Goal: Task Accomplishment & Management: Manage account settings

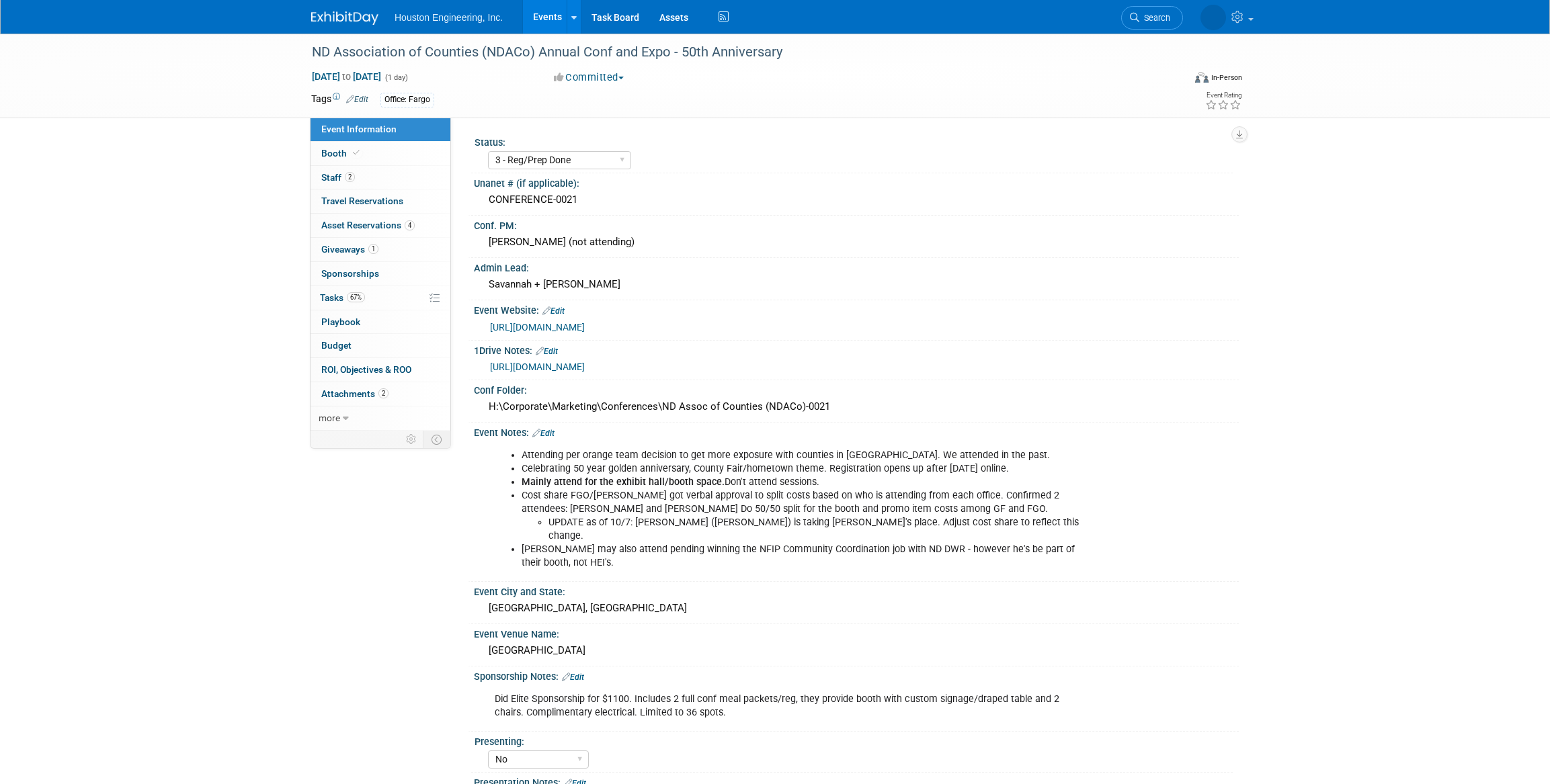
select select "3 - Reg/Prep Done"
select select "No"
select select "Transportation"
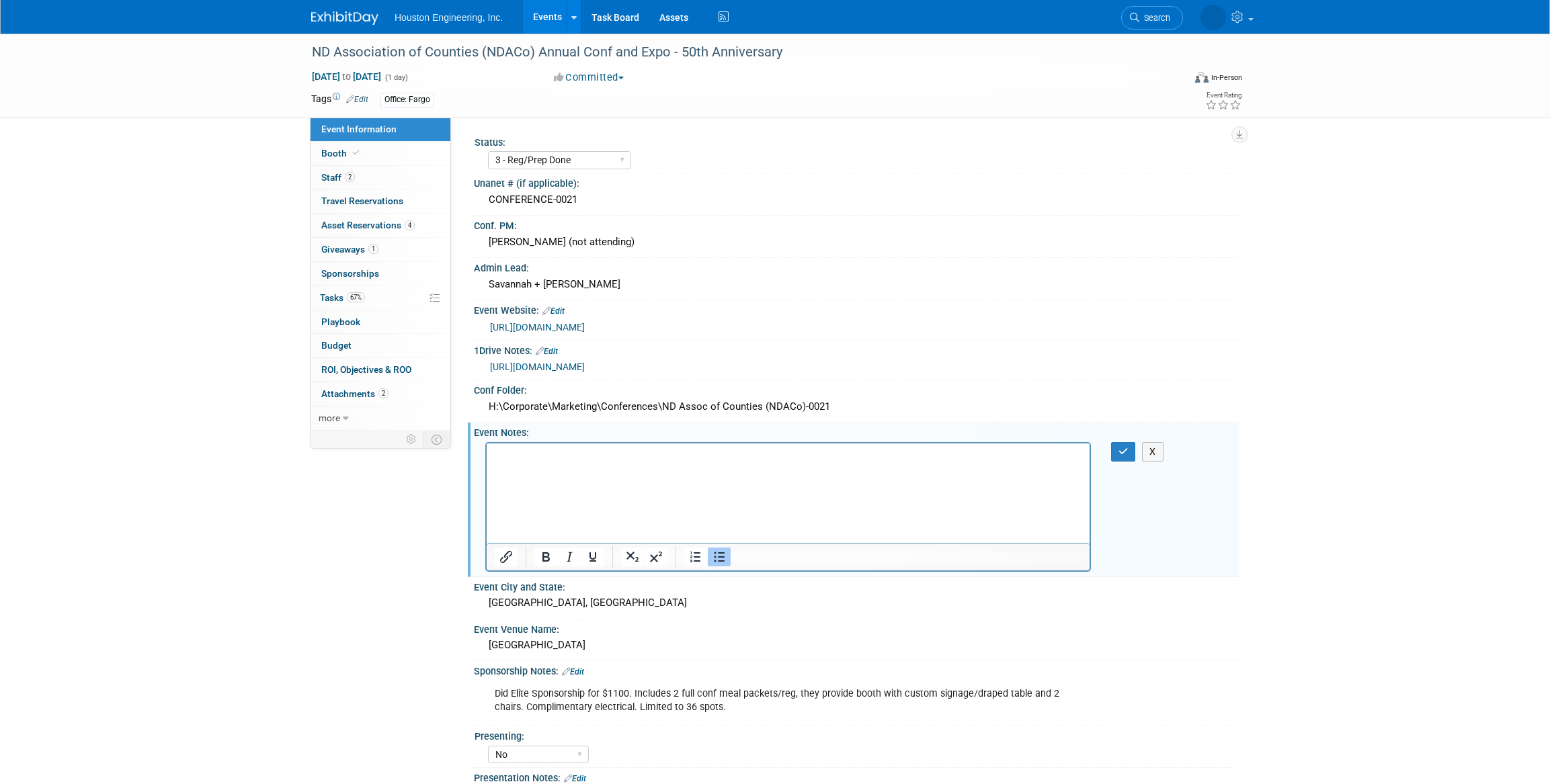
select select "3 - Reg/Prep Done"
select select "No"
select select "Transportation"
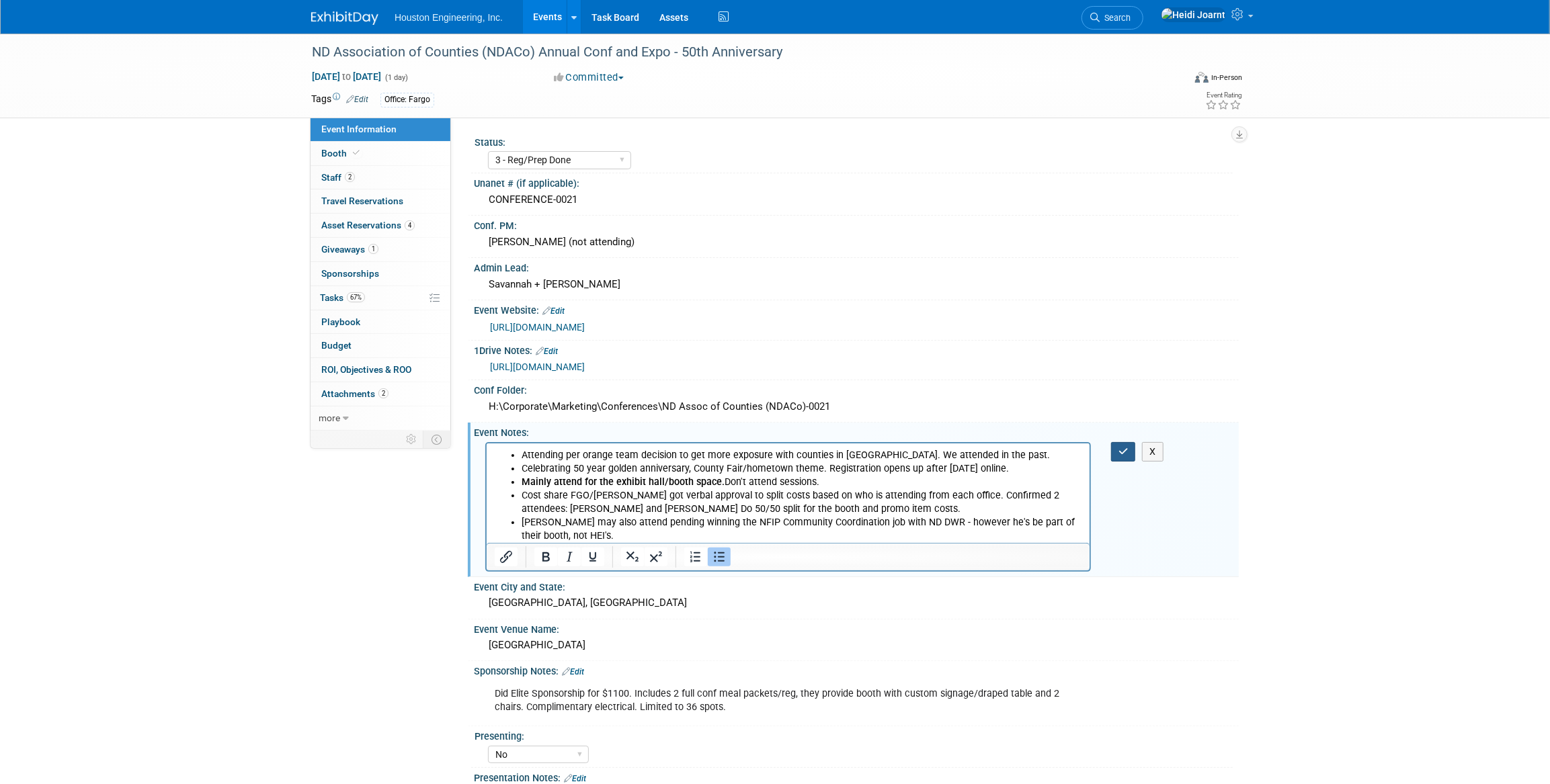
click at [1123, 450] on icon "button" at bounding box center [1123, 452] width 10 height 9
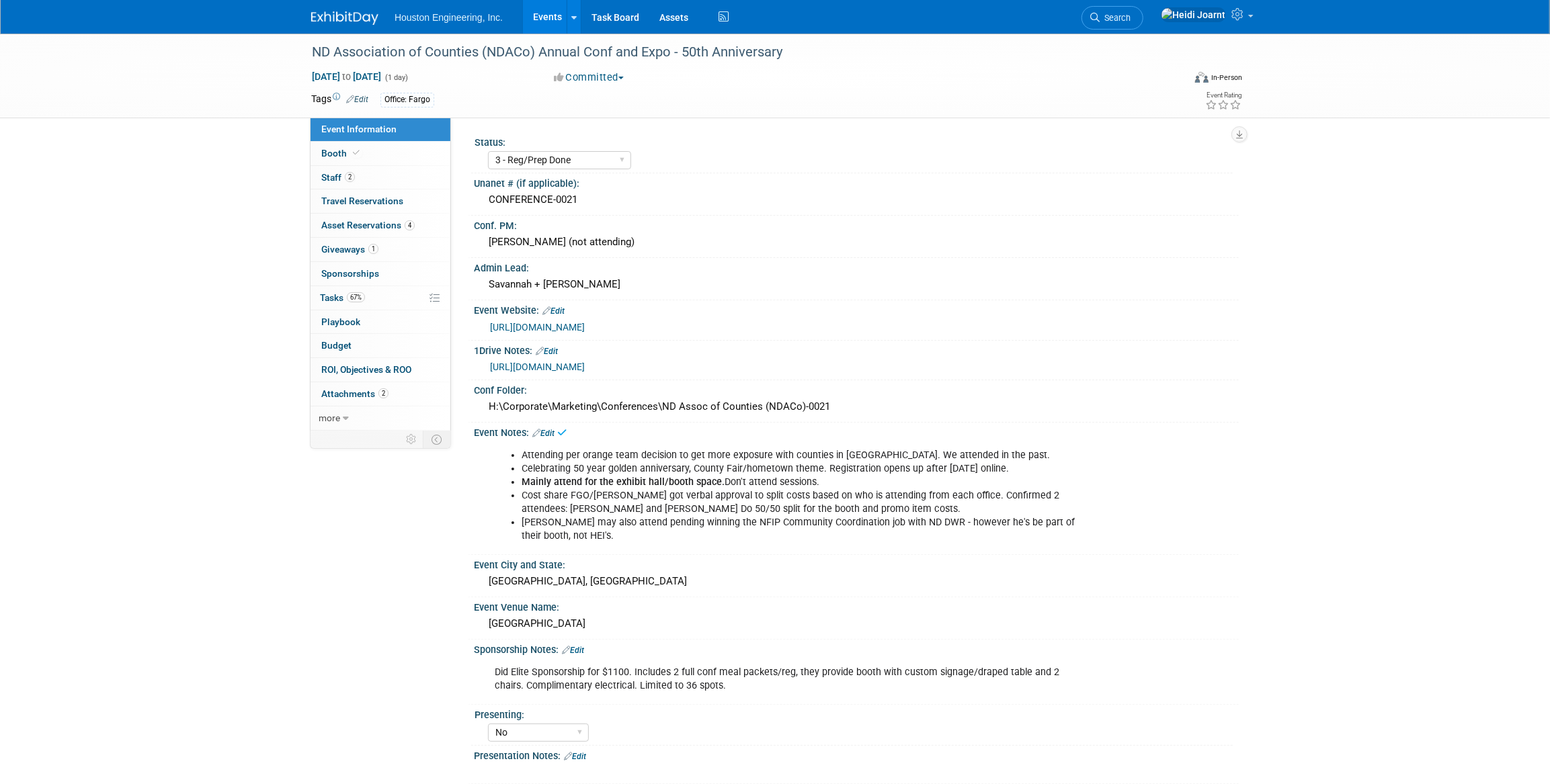
click at [558, 24] on link "Events" at bounding box center [547, 17] width 49 height 33
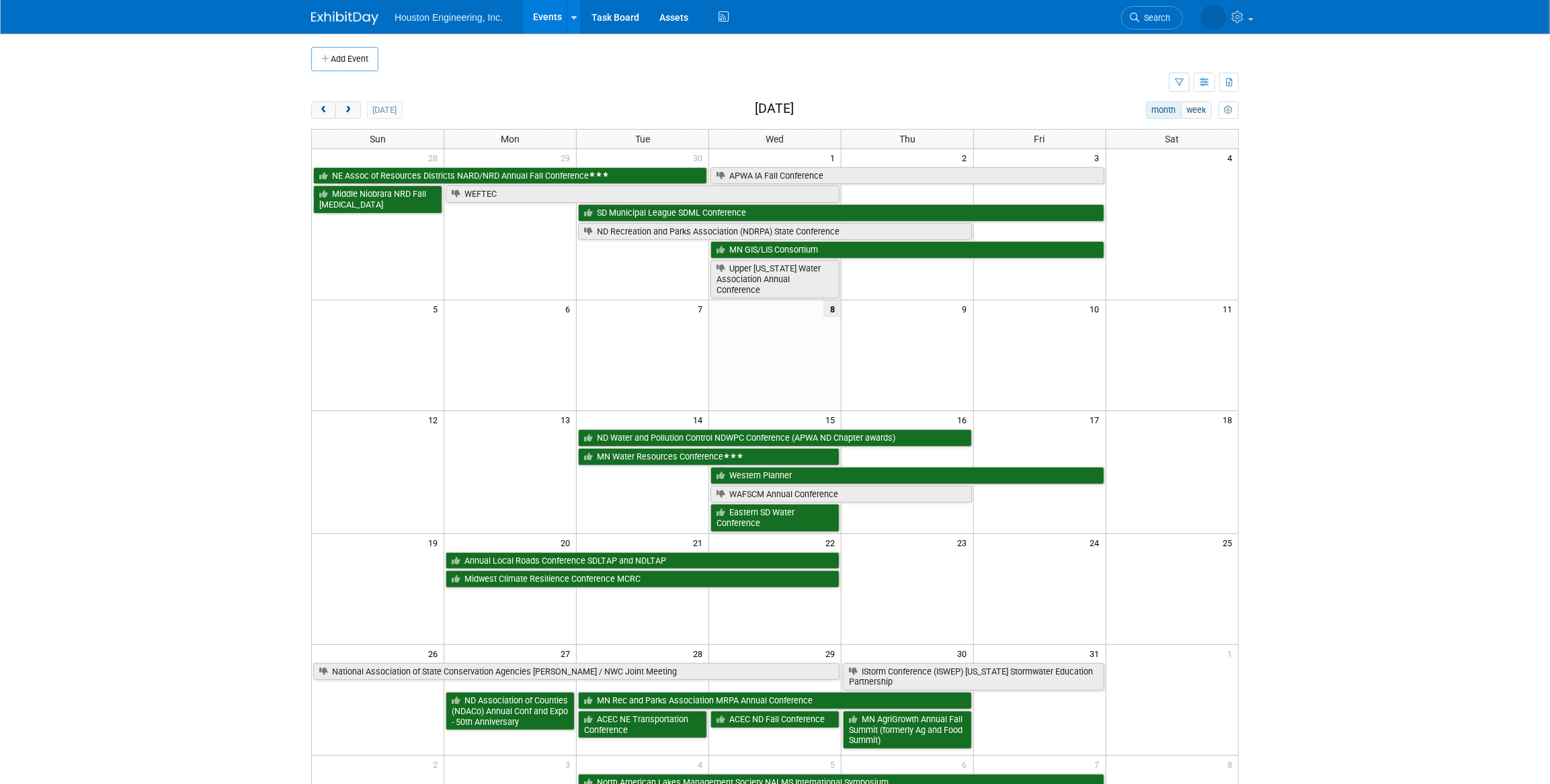
click at [543, 25] on link "Events" at bounding box center [547, 17] width 49 height 33
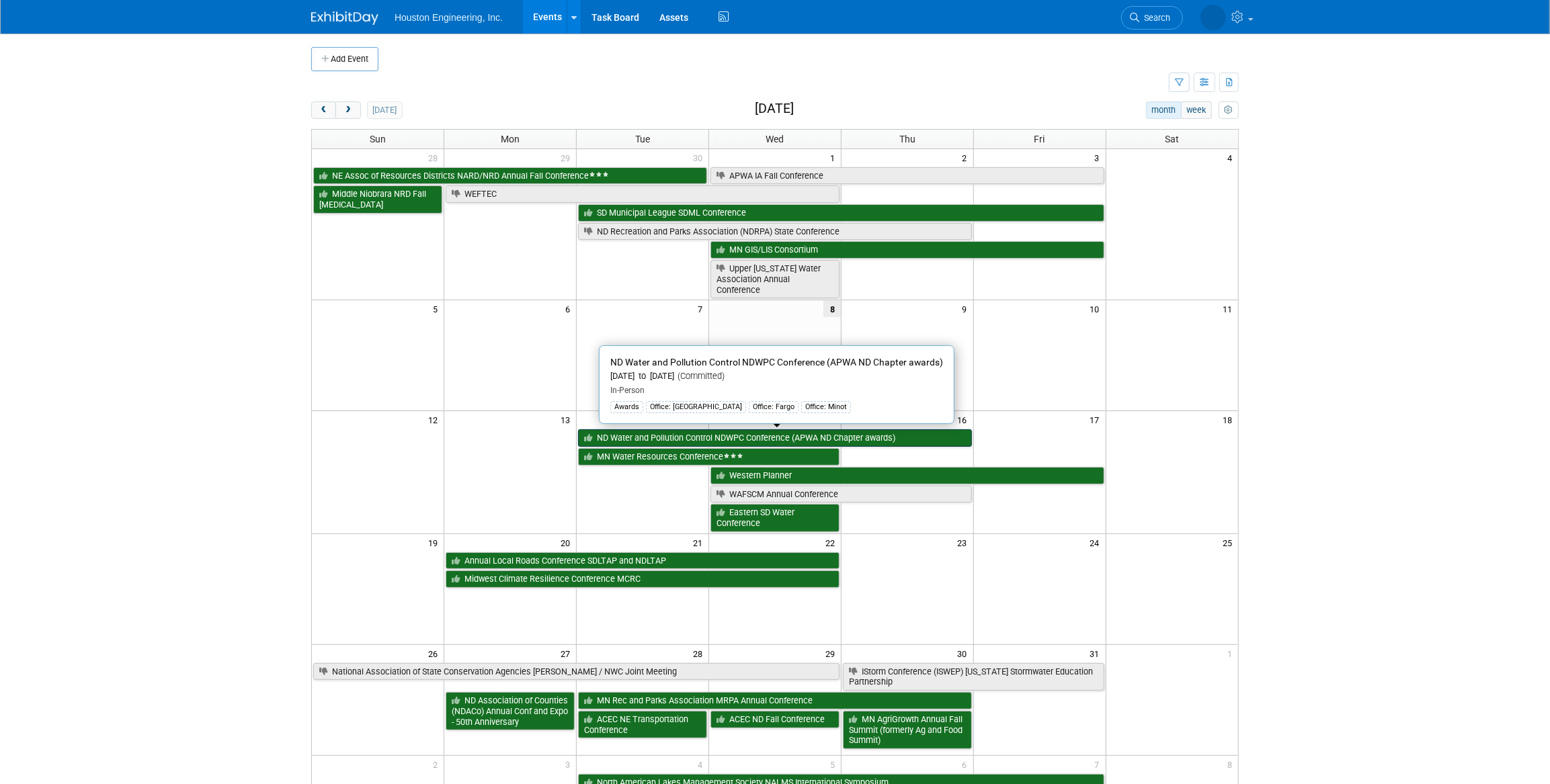
click at [698, 434] on link "ND Water and Pollution Control NDWPC Conference (APWA ND Chapter awards)" at bounding box center [775, 438] width 394 height 18
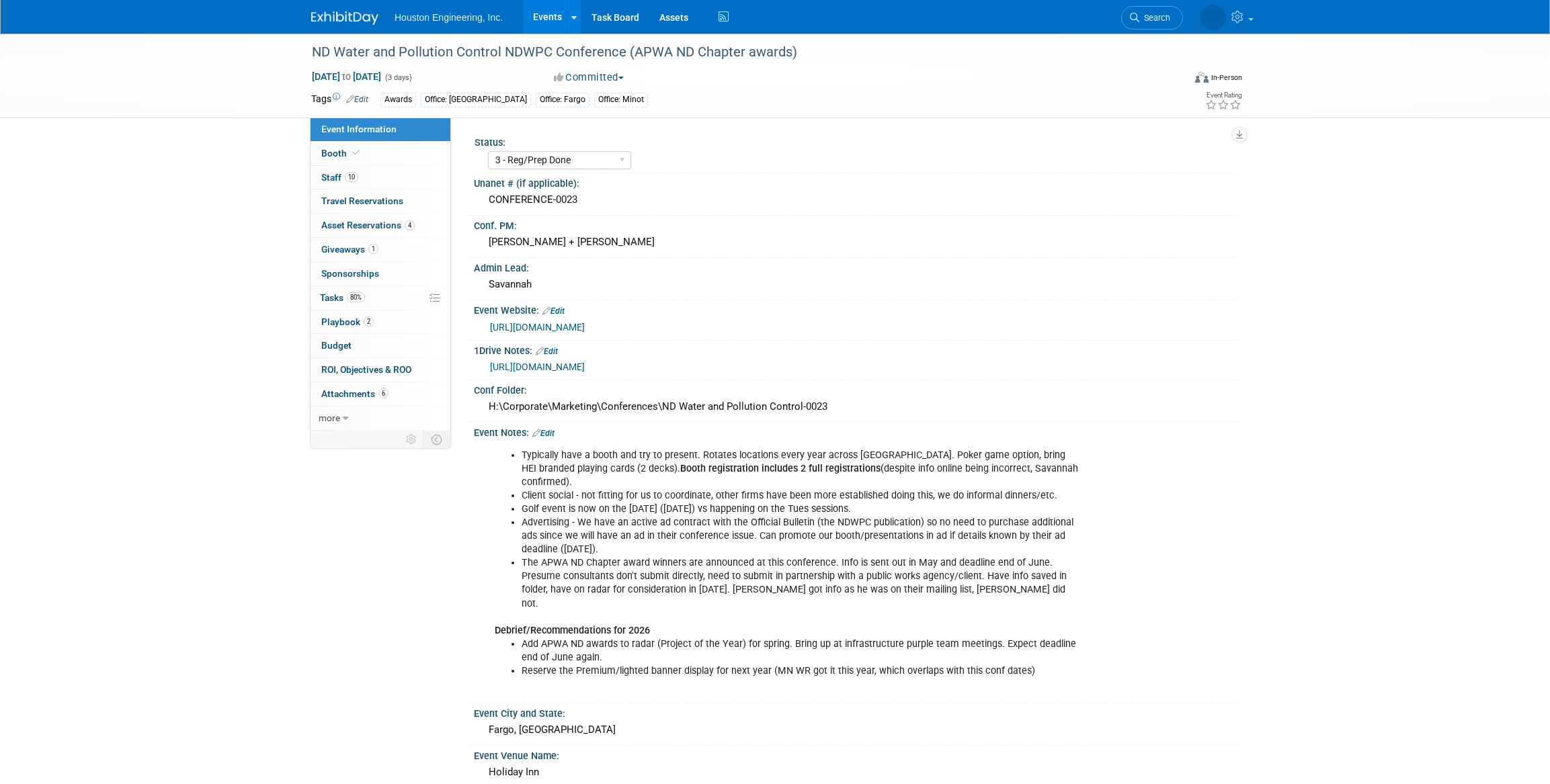
select select "3 - Reg/Prep Done"
select select "Yes"
select select "Mun. Infrastructure"
click at [370, 299] on link "80% Tasks 80%" at bounding box center [381, 298] width 140 height 24
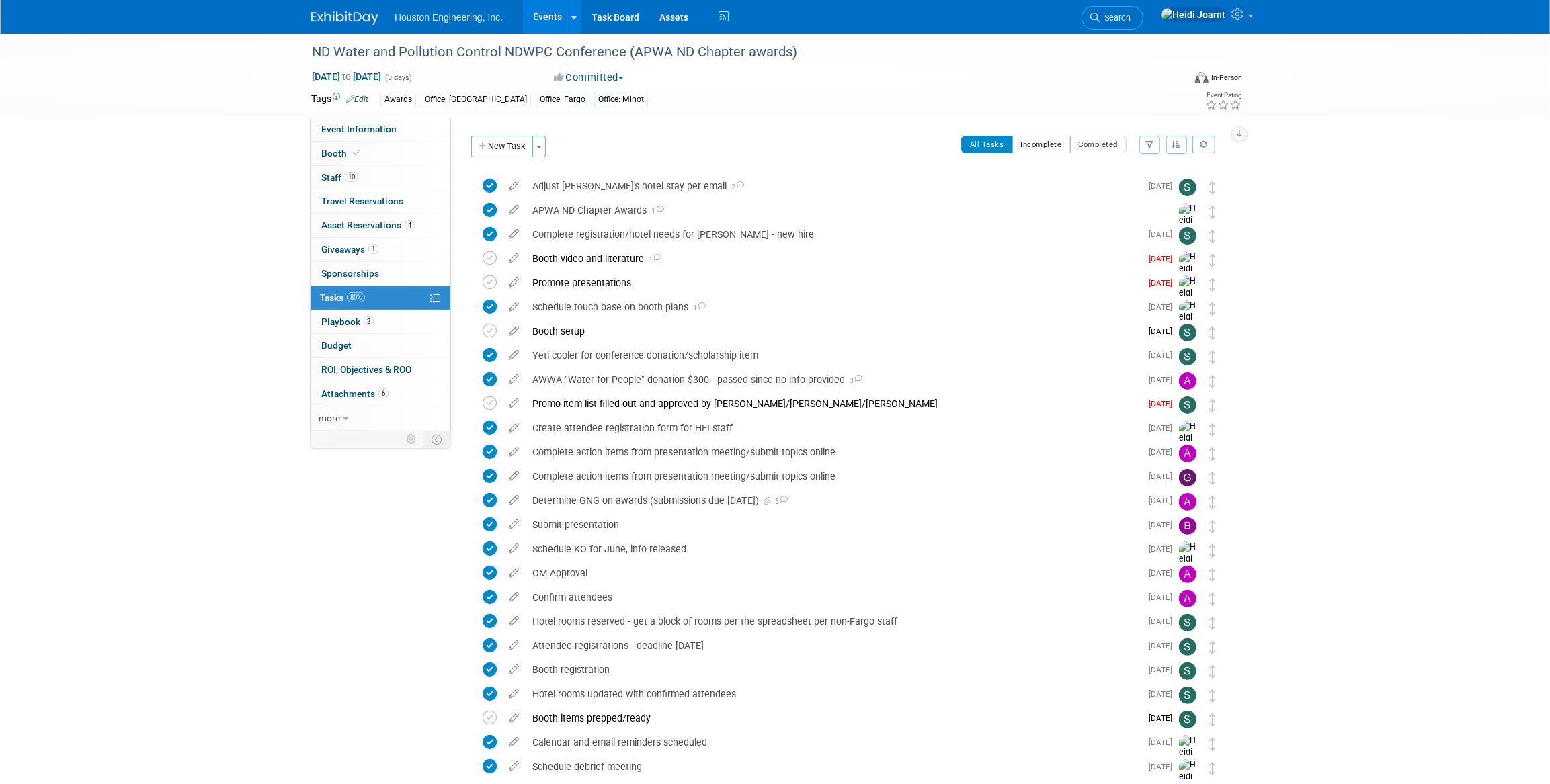
click at [1046, 148] on button "Incomplete" at bounding box center [1041, 144] width 58 height 18
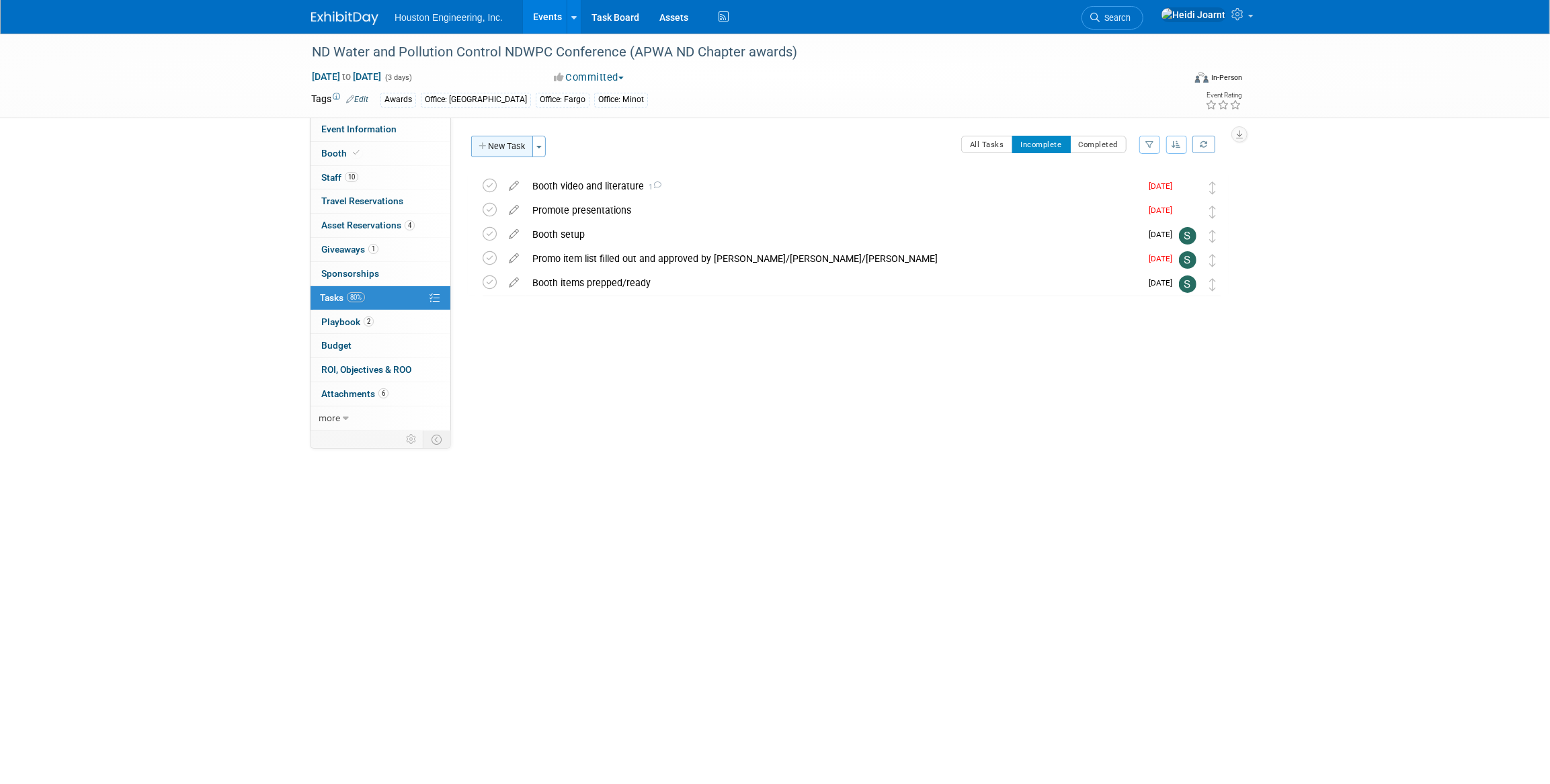
click at [506, 143] on button "New Task" at bounding box center [502, 146] width 62 height 21
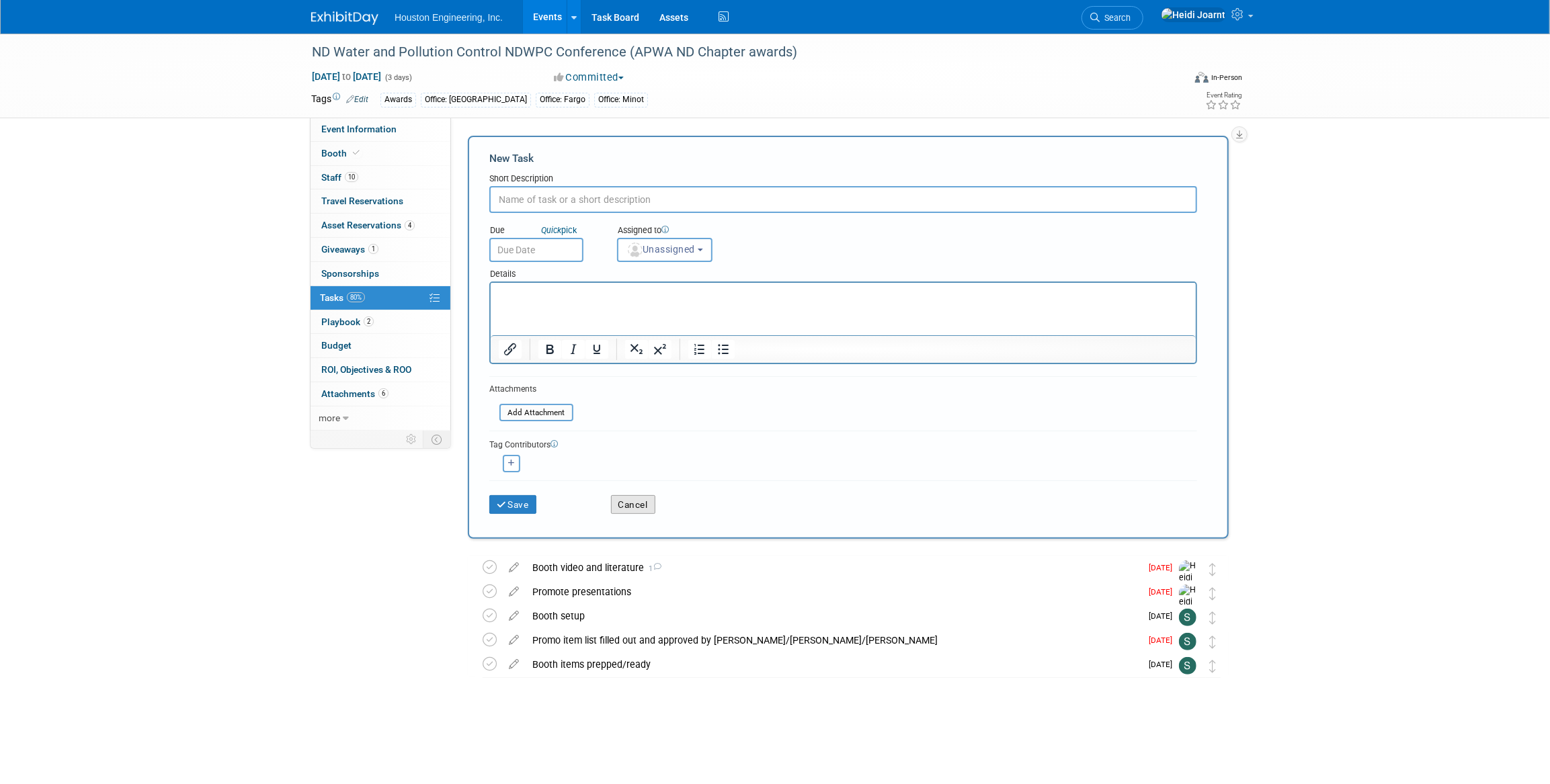
click at [645, 502] on button "Cancel" at bounding box center [633, 505] width 44 height 18
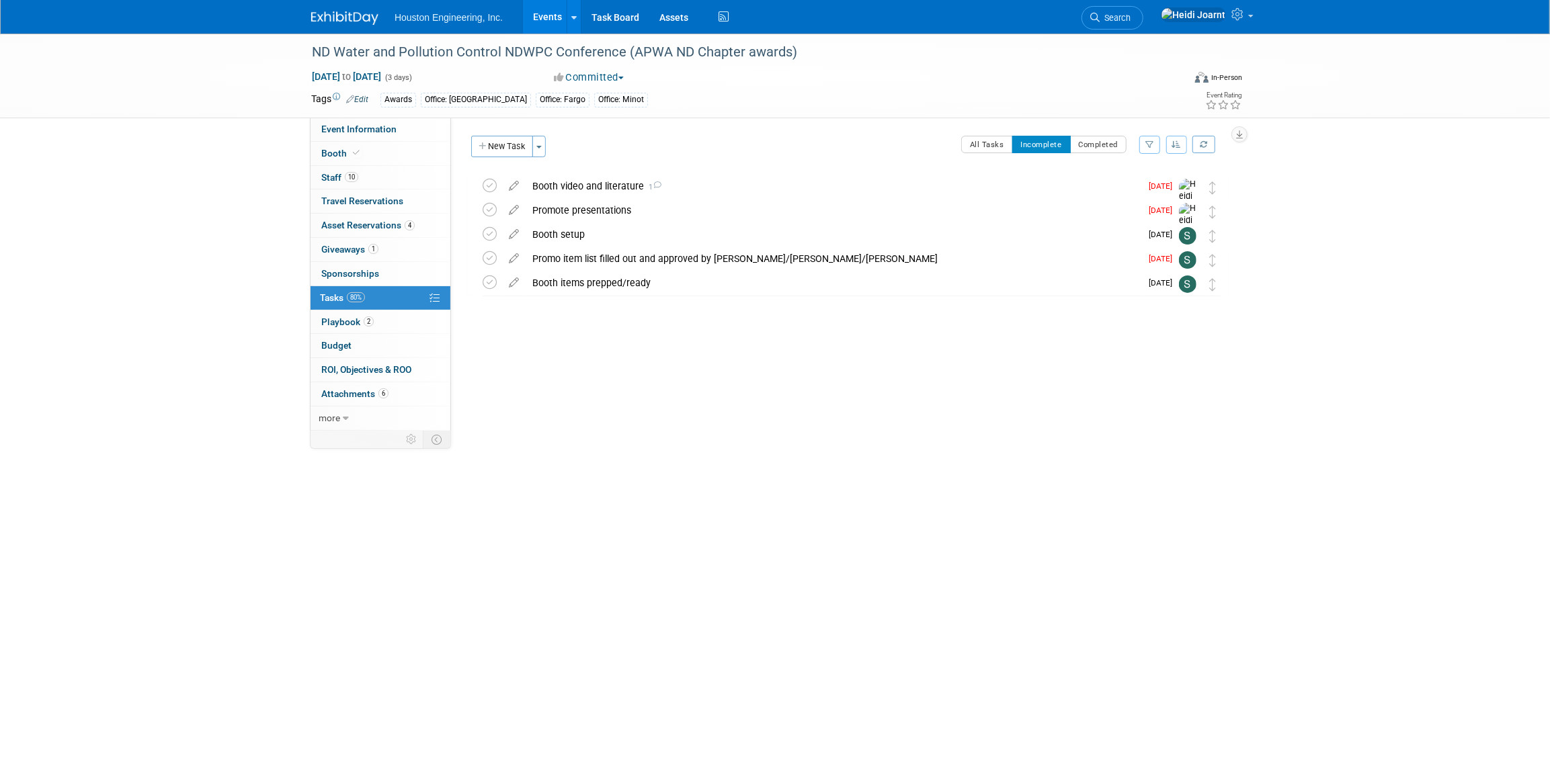
click at [544, 9] on link "Events" at bounding box center [547, 17] width 49 height 33
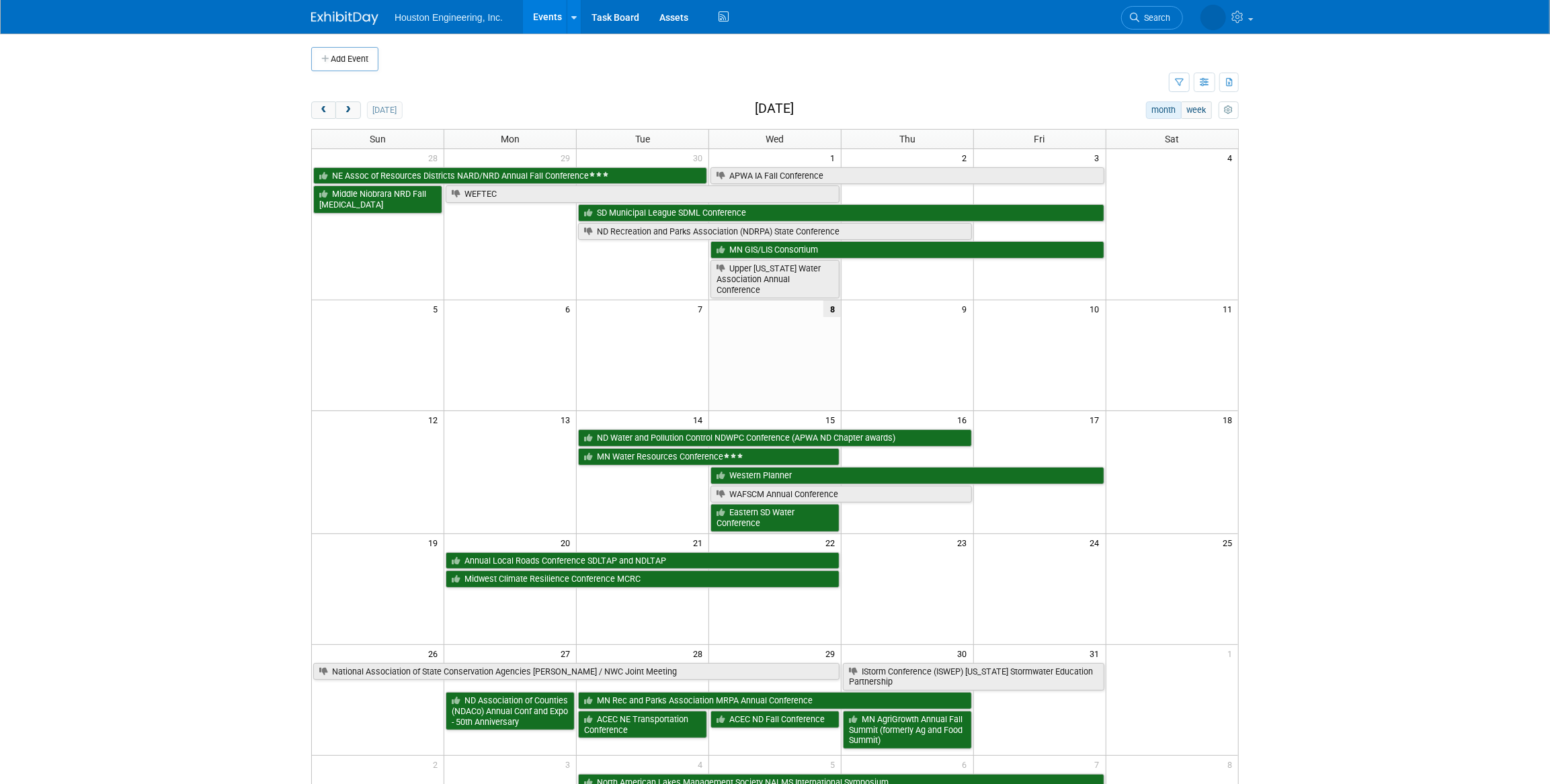
scroll to position [227, 0]
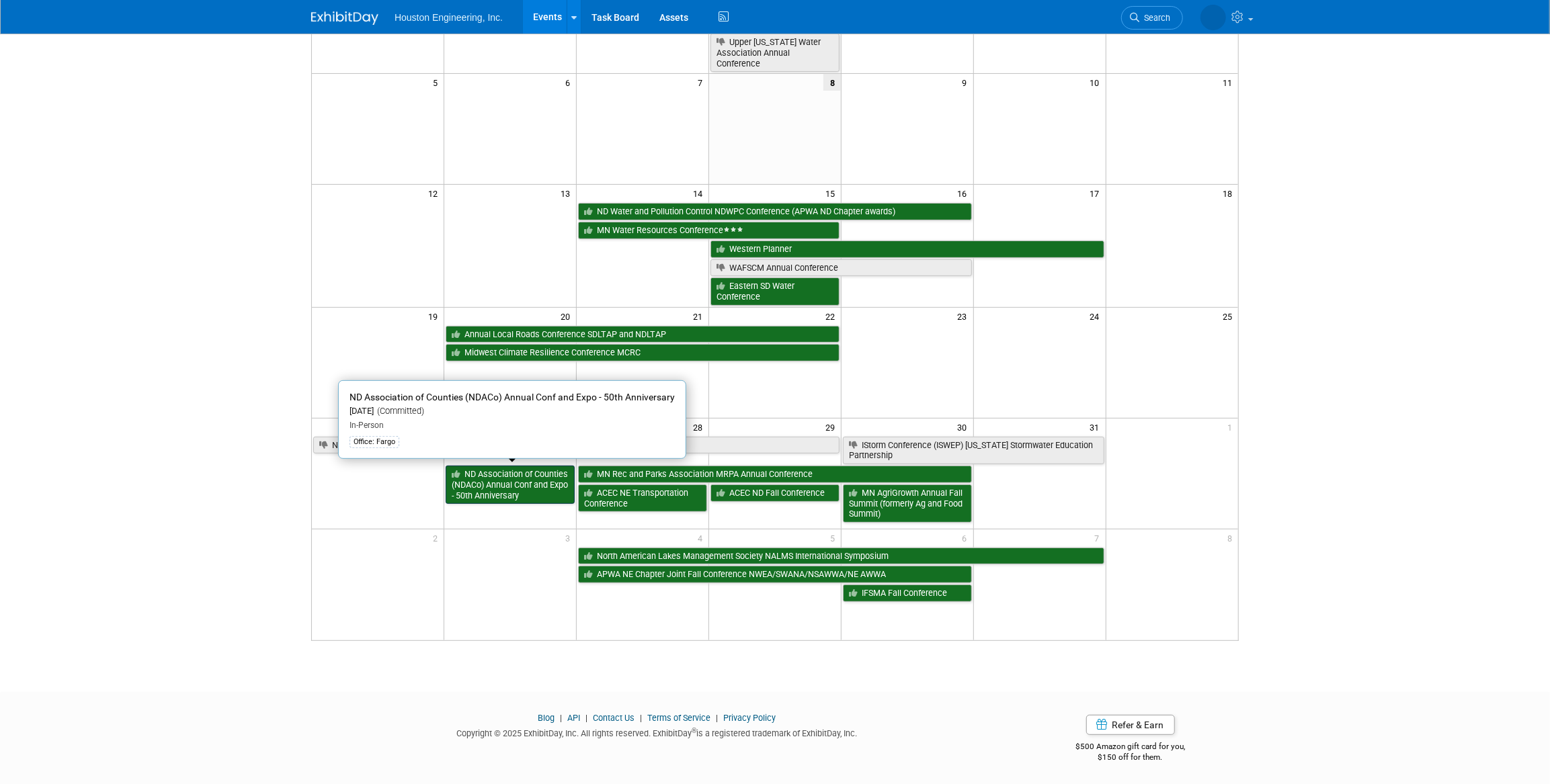
click at [514, 484] on link "ND Association of Counties (NDACo) Annual Conf and Expo - 50th Anniversary" at bounding box center [510, 485] width 129 height 39
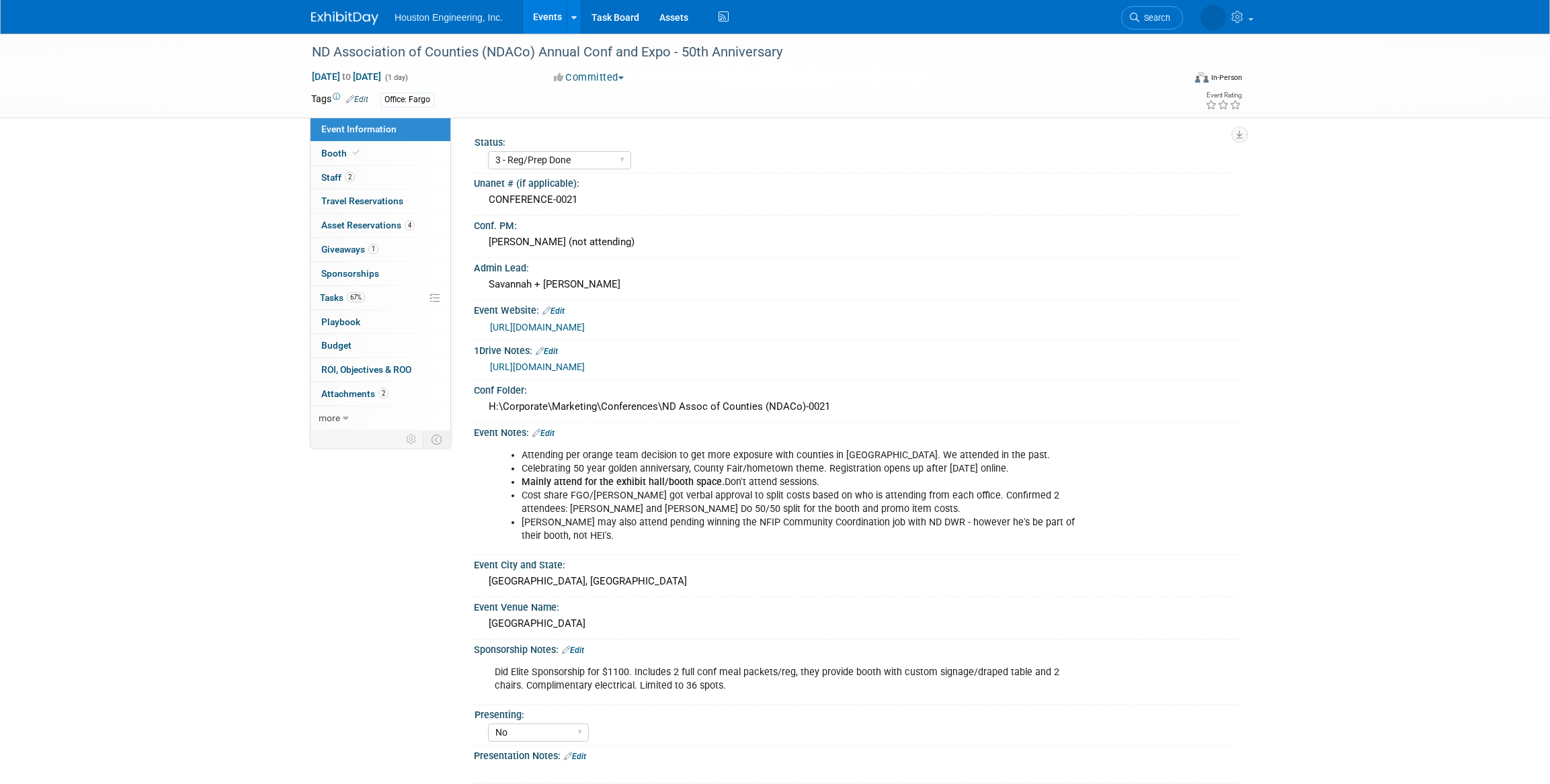
select select "3 - Reg/Prep Done"
select select "No"
select select "Transportation"
click at [378, 295] on link "67% Tasks 67%" at bounding box center [381, 298] width 140 height 24
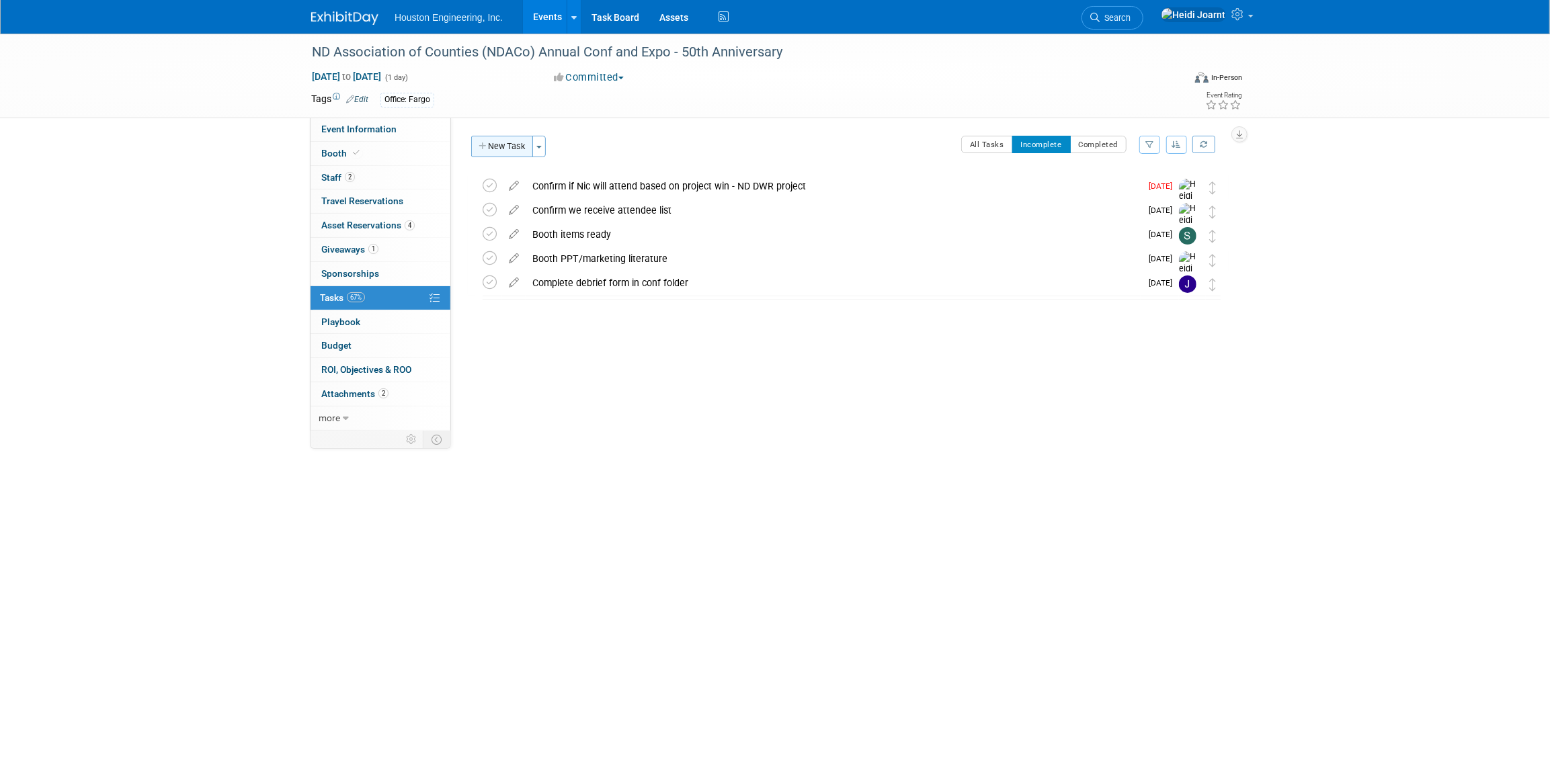
click at [511, 154] on button "New Task" at bounding box center [502, 146] width 62 height 21
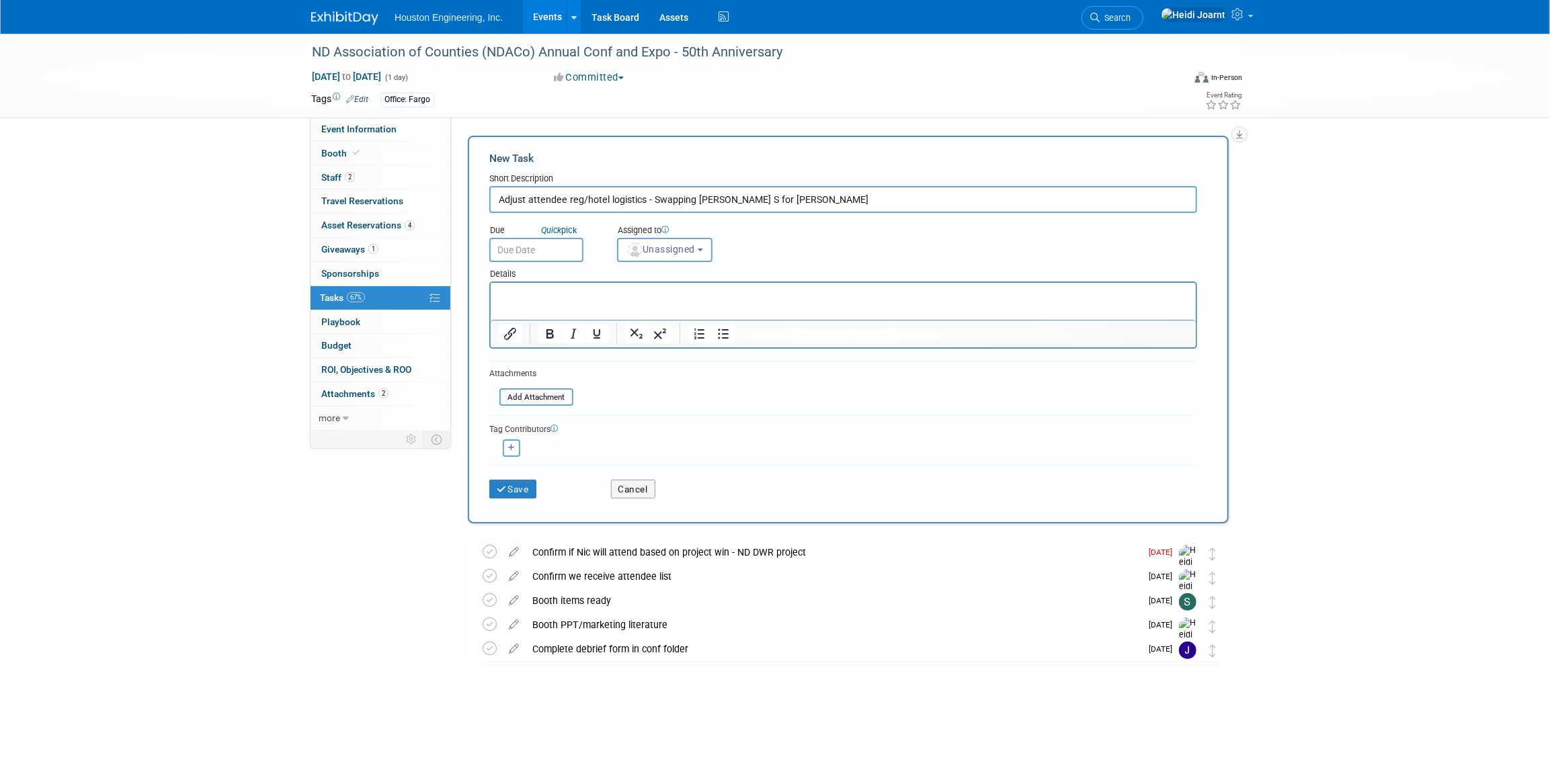
type input "Adjust attendee reg/hotel logistics - Swapping Shawn S for Deon"
click at [684, 302] on html at bounding box center [842, 292] width 705 height 18
click at [700, 254] on button "Unassigned" at bounding box center [664, 250] width 95 height 24
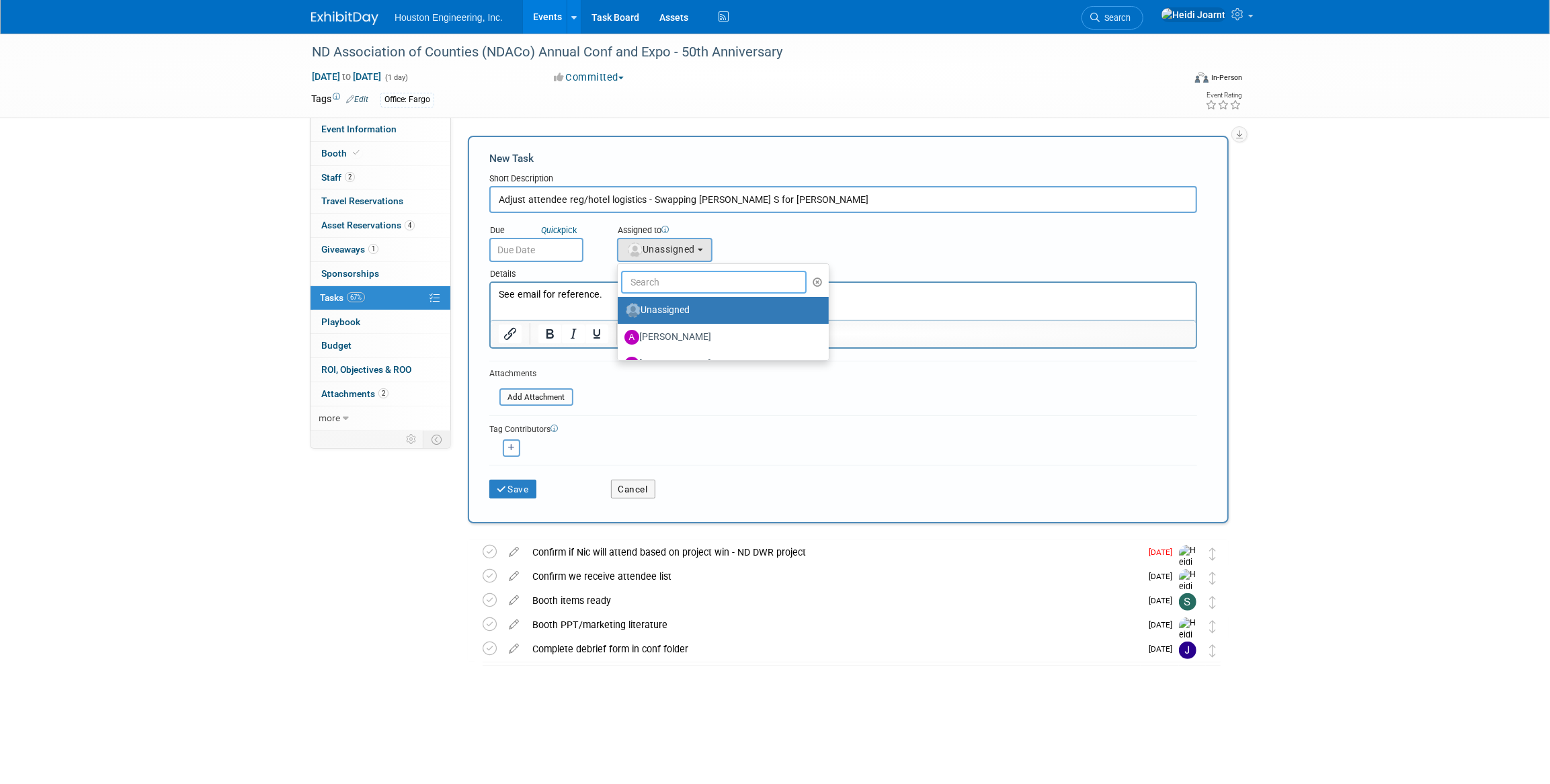
click at [686, 275] on input "text" at bounding box center [713, 282] width 185 height 23
type input "jeff"
click at [687, 339] on label "[PERSON_NAME]" at bounding box center [695, 337] width 140 height 21
click at [620, 339] on input "[PERSON_NAME]" at bounding box center [614, 335] width 8 height 8
select select "4249212b-b6e6-4548-aea9-27ffb0ce953d"
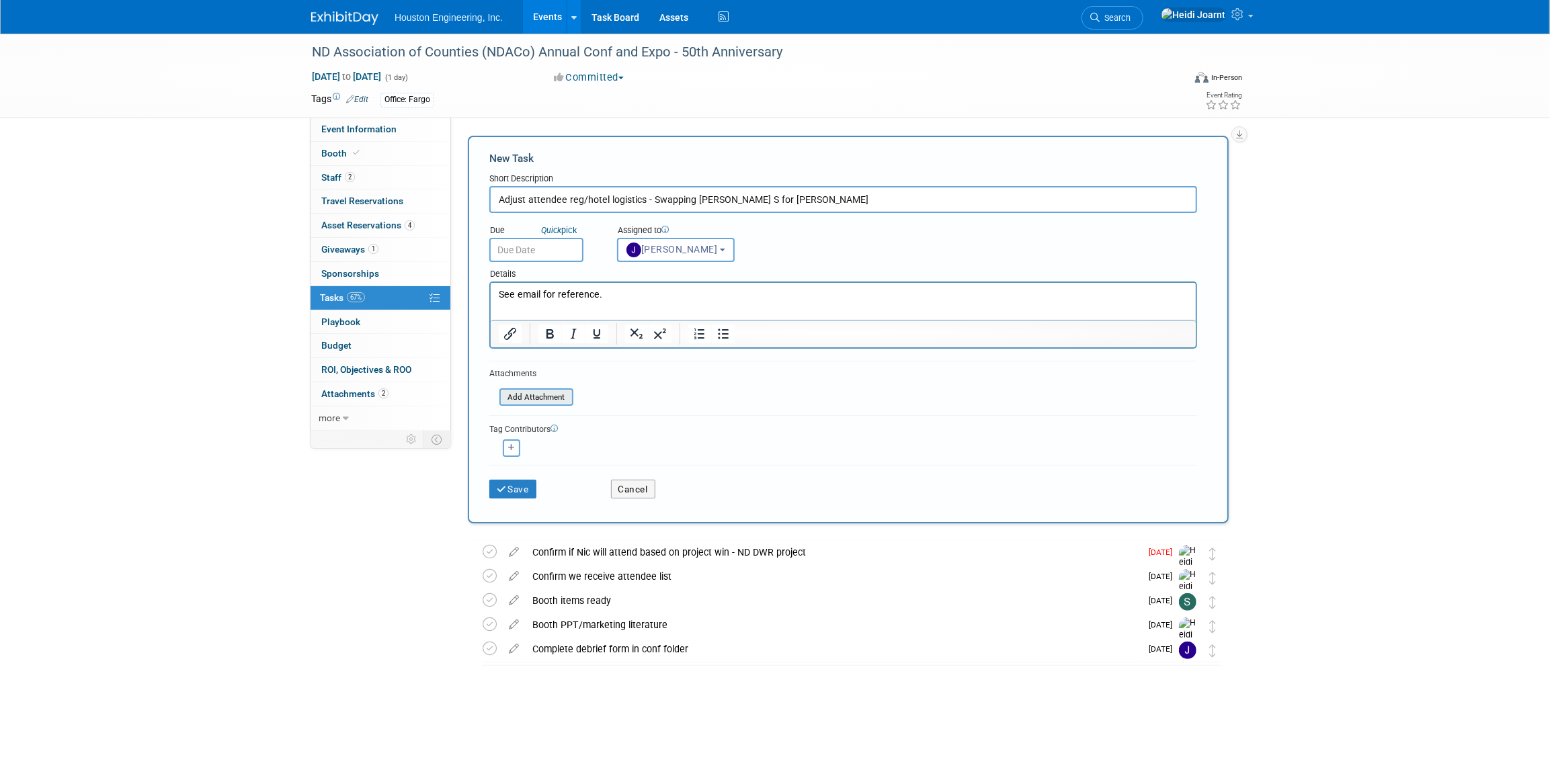
click at [544, 398] on input "file" at bounding box center [492, 398] width 160 height 16
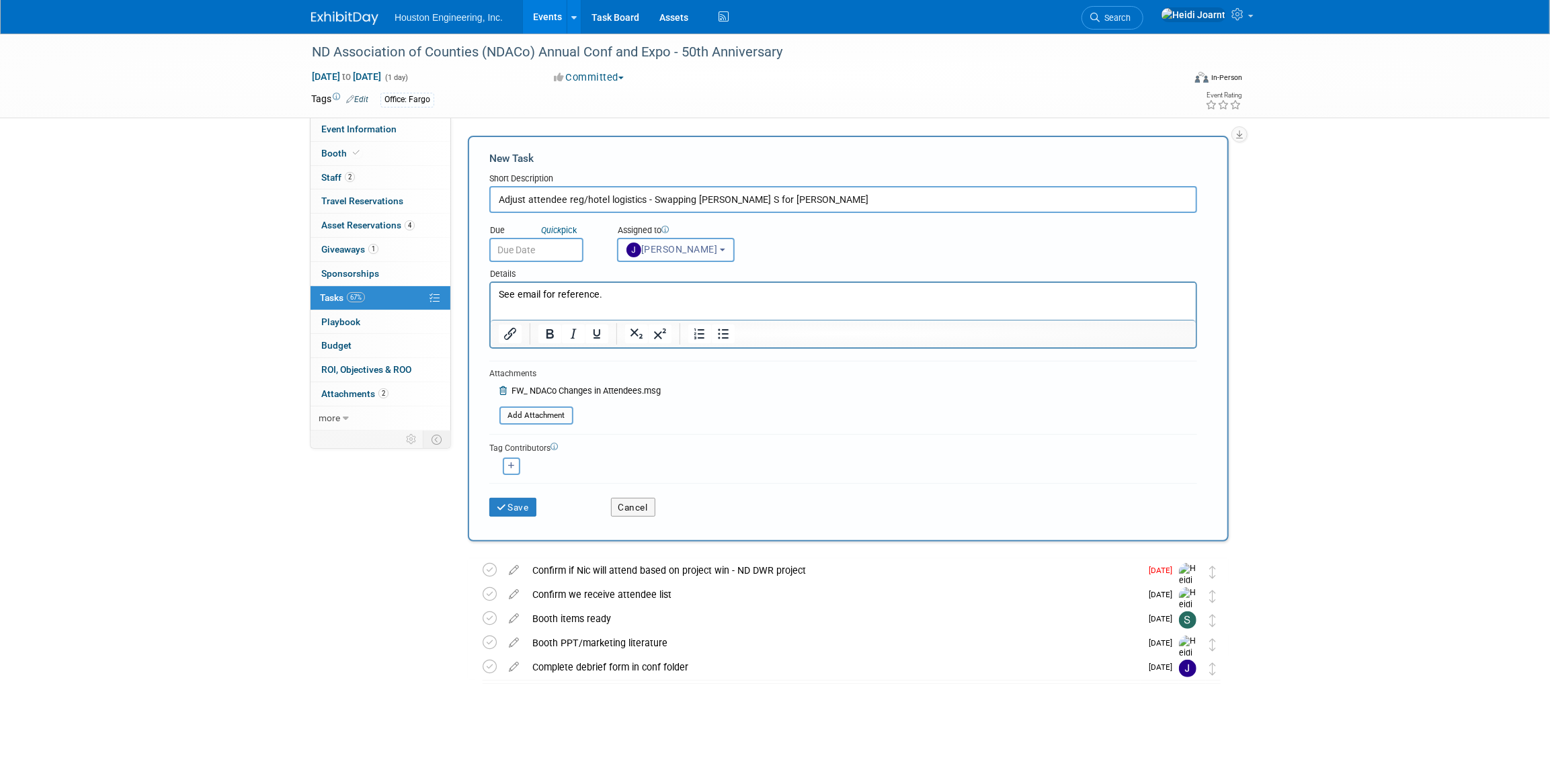
click at [671, 254] on span "[PERSON_NAME]" at bounding box center [672, 249] width 91 height 11
drag, startPoint x: 678, startPoint y: 279, endPoint x: 577, endPoint y: 281, distance: 101.0
click at [577, 281] on form "New Task Short Description Adjust attendee reg/hotel logistics - Swapping Shawn…" at bounding box center [848, 339] width 718 height 375
click at [698, 244] on span "[PERSON_NAME]" at bounding box center [672, 249] width 91 height 11
click at [685, 265] on ul "jeff Unassigned Aaron Carrell Aaron Frankl Adam Nies Adam Pawelk Adam Ruud Adam…" at bounding box center [698, 309] width 162 height 91
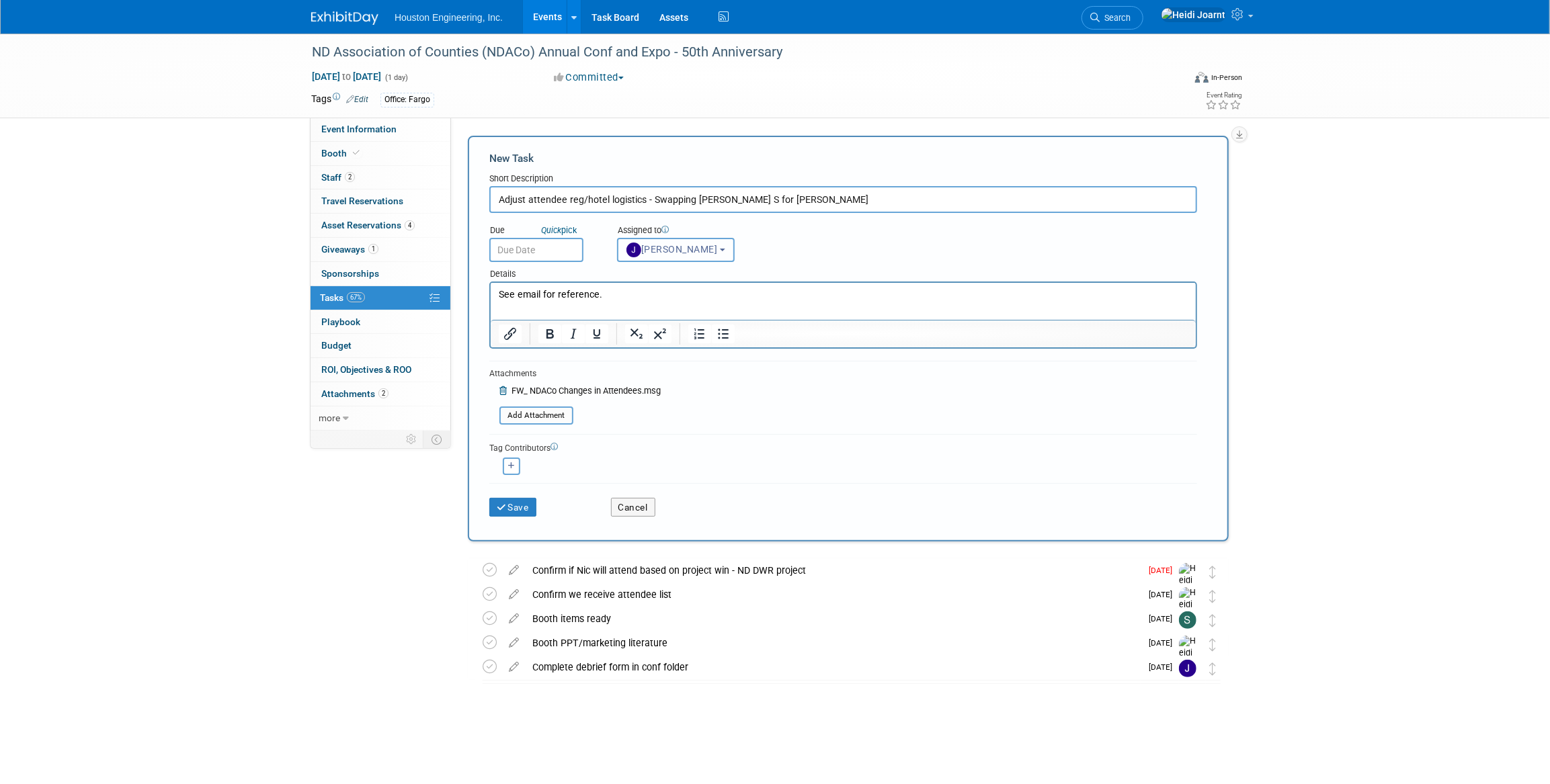
click at [691, 258] on button "[PERSON_NAME]" at bounding box center [676, 250] width 118 height 24
click at [762, 281] on icon "button" at bounding box center [767, 282] width 10 height 9
click at [704, 276] on input "text" at bounding box center [713, 282] width 185 height 23
type input "sava"
click at [685, 308] on label "[PERSON_NAME]" at bounding box center [695, 310] width 140 height 21
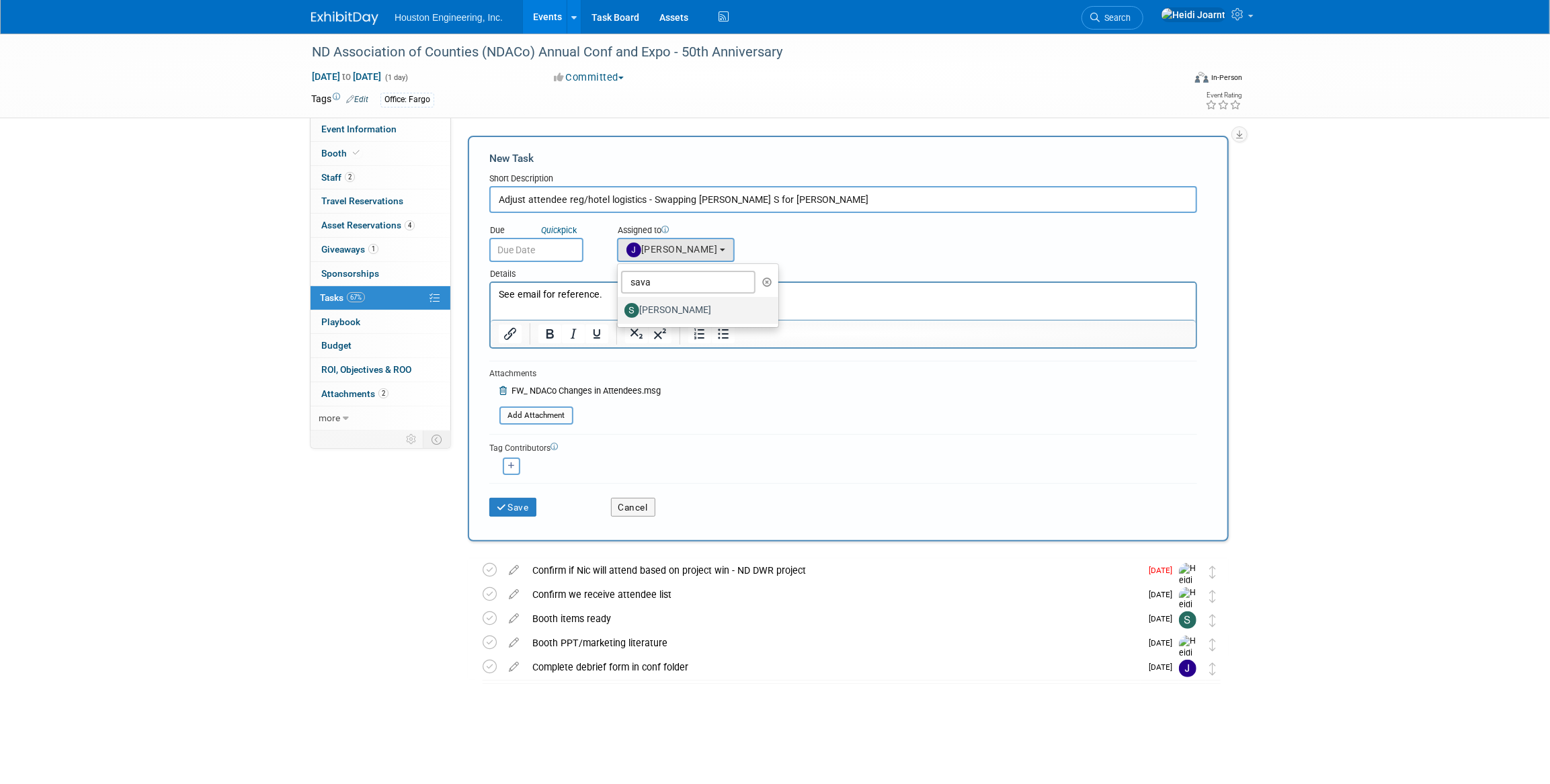
click at [620, 308] on input "[PERSON_NAME]" at bounding box center [614, 308] width 8 height 8
select select "c702a704-28dd-4af3-9315-4f34ebeeff3e"
click at [554, 253] on input "text" at bounding box center [536, 250] width 94 height 24
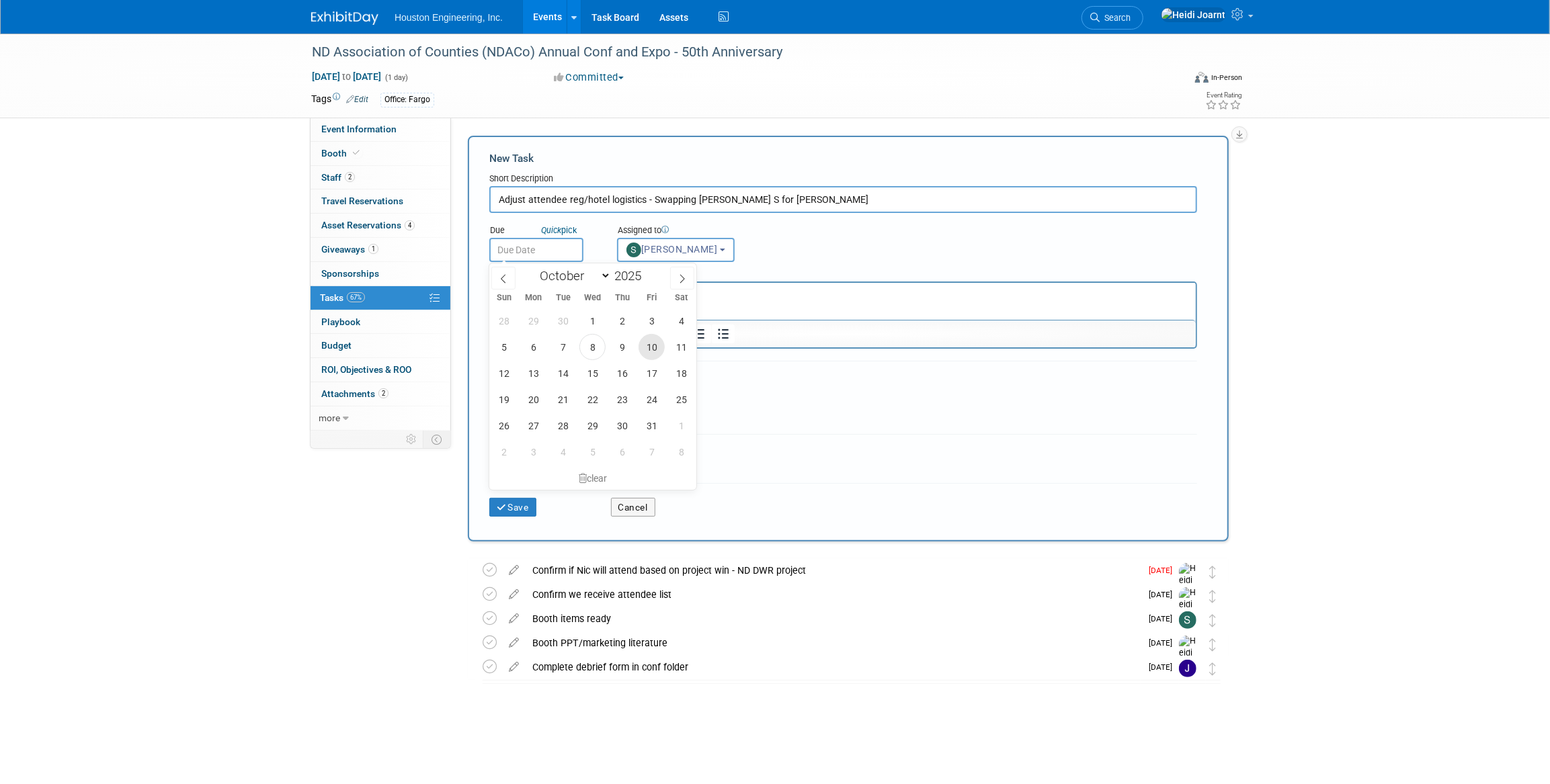
click at [655, 346] on span "10" at bounding box center [651, 347] width 26 height 26
type input "Oct 10, 2025"
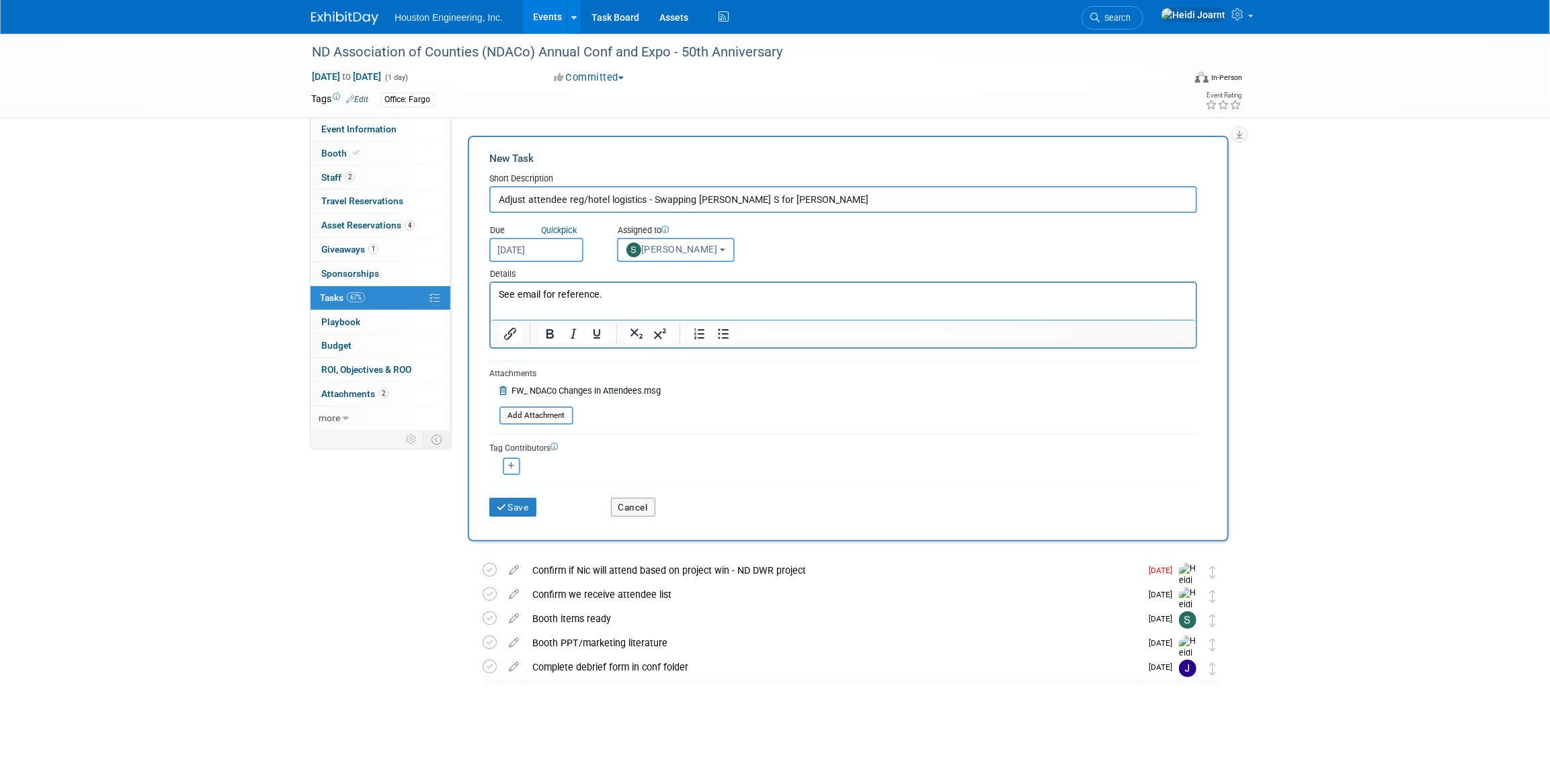
click at [511, 467] on icon "button" at bounding box center [511, 466] width 6 height 7
select select
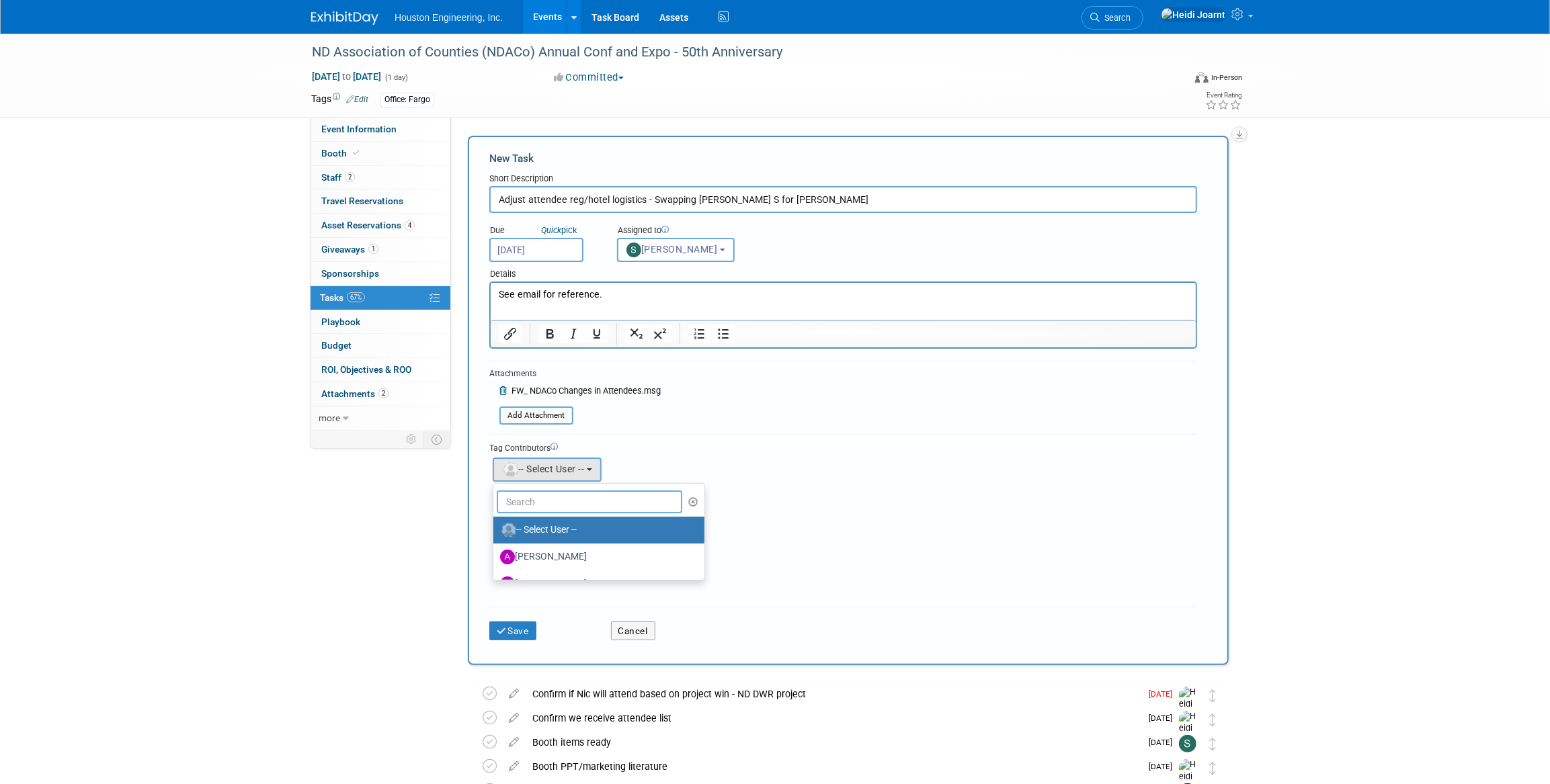
click at [539, 502] on input "text" at bounding box center [589, 502] width 185 height 23
type input "s"
click at [517, 633] on button "Save" at bounding box center [512, 631] width 47 height 18
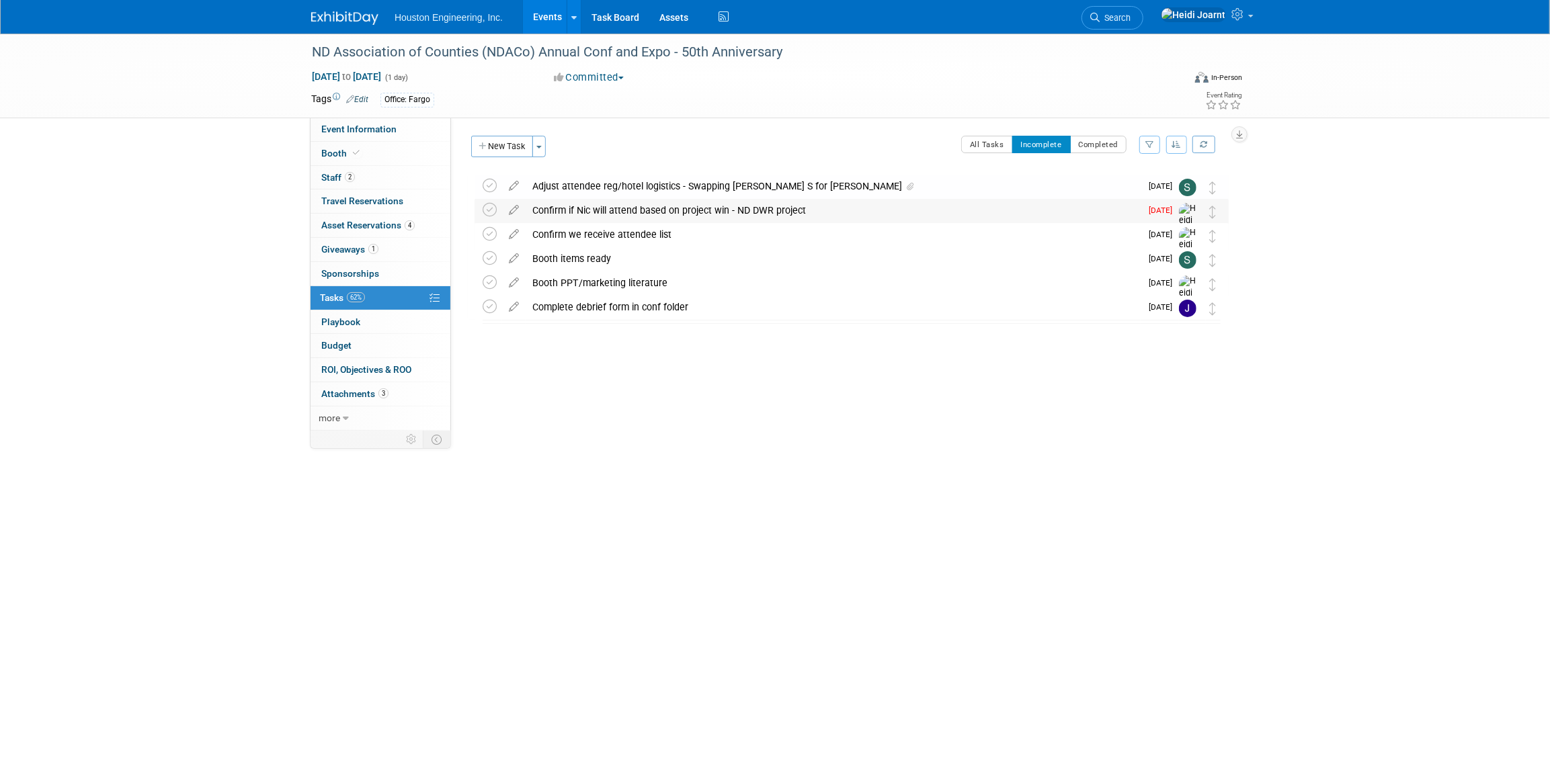
click at [720, 207] on div "Confirm if Nic will attend based on project win - ND DWR project" at bounding box center [833, 210] width 615 height 23
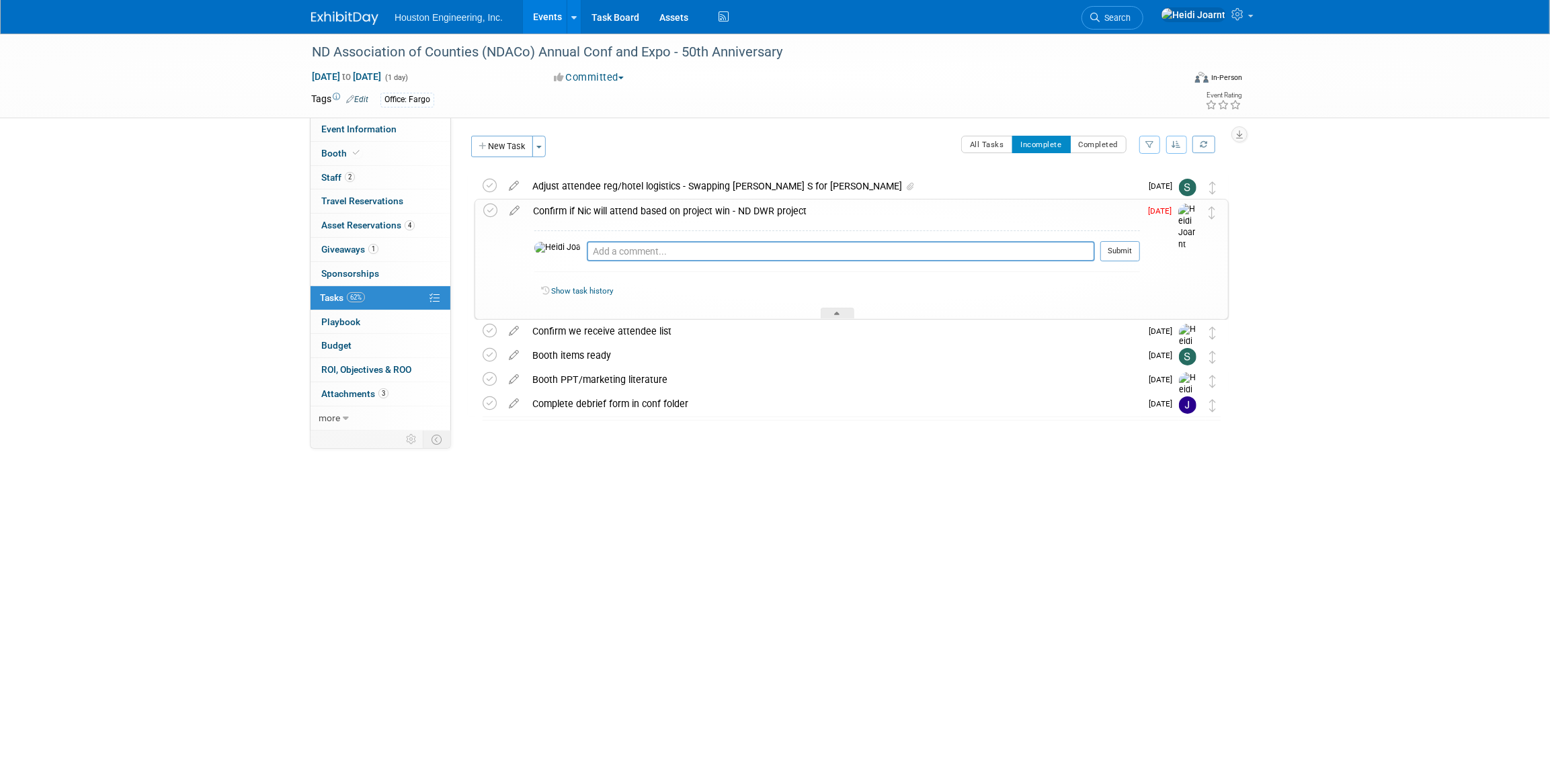
click at [749, 215] on div "Confirm if Nic will attend based on project win - ND DWR project" at bounding box center [833, 210] width 614 height 23
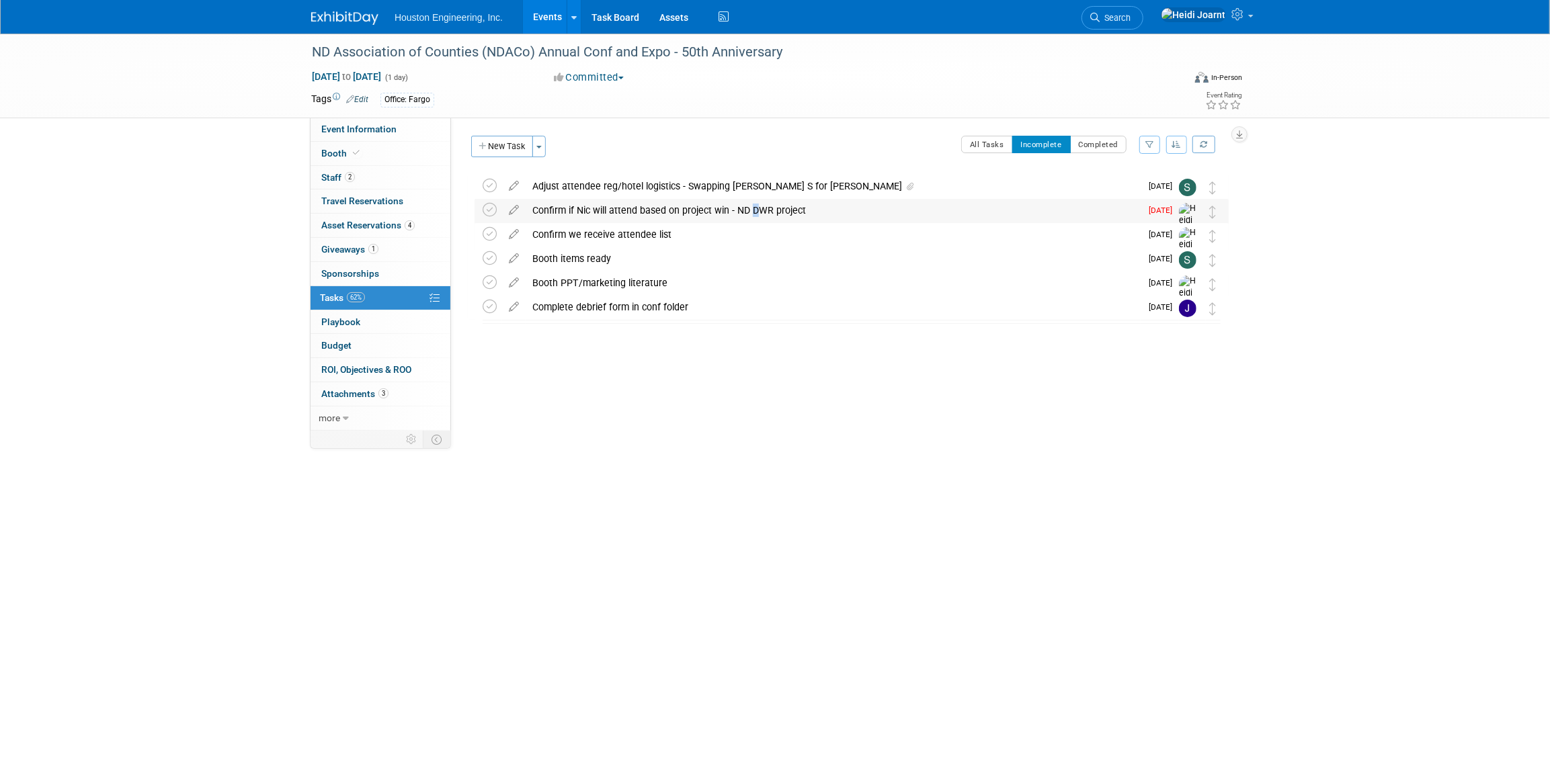
click at [749, 215] on div "Confirm if Nic will attend based on project win - ND DWR project" at bounding box center [833, 210] width 615 height 23
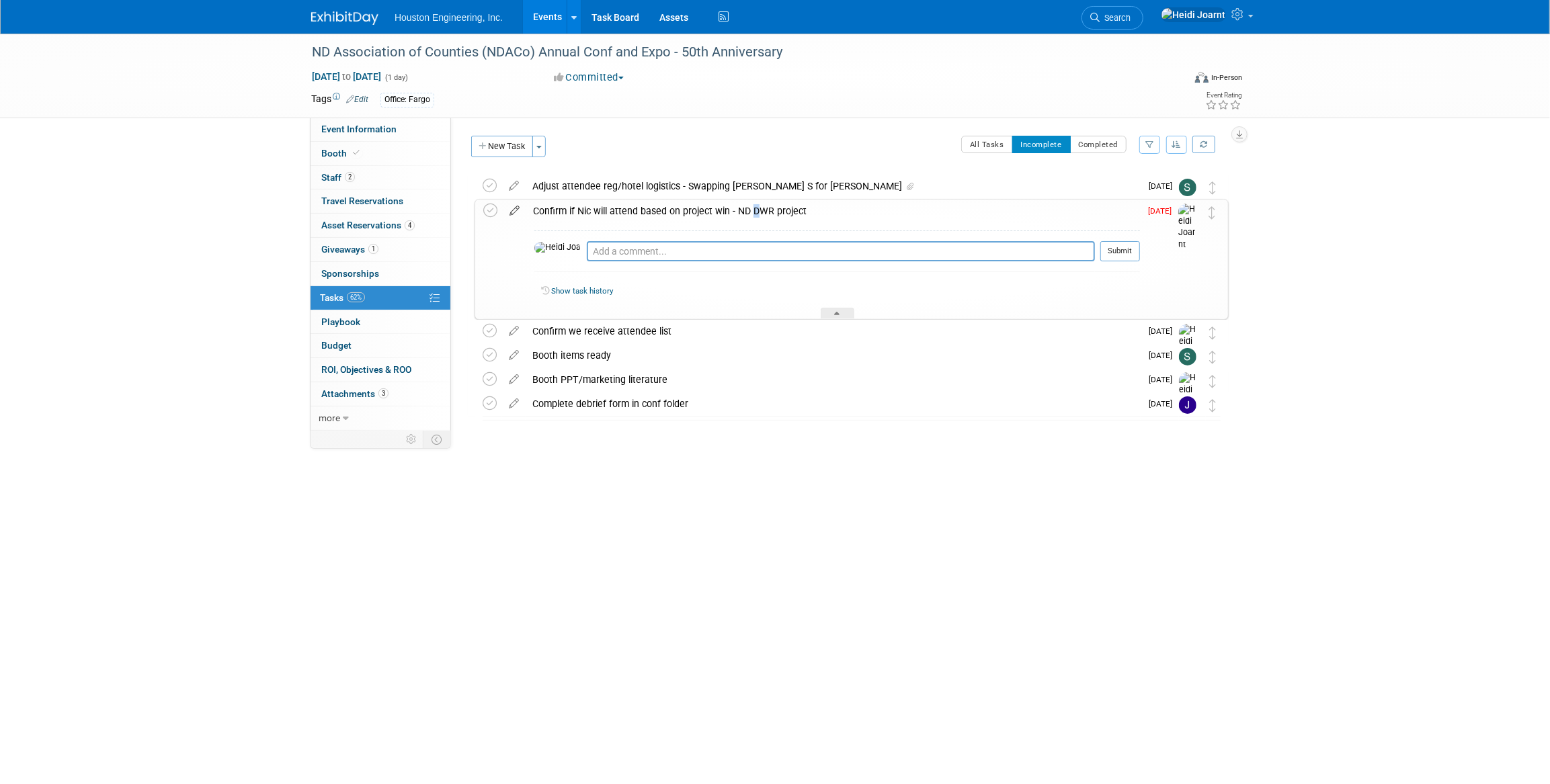
click at [521, 209] on icon at bounding box center [515, 208] width 24 height 17
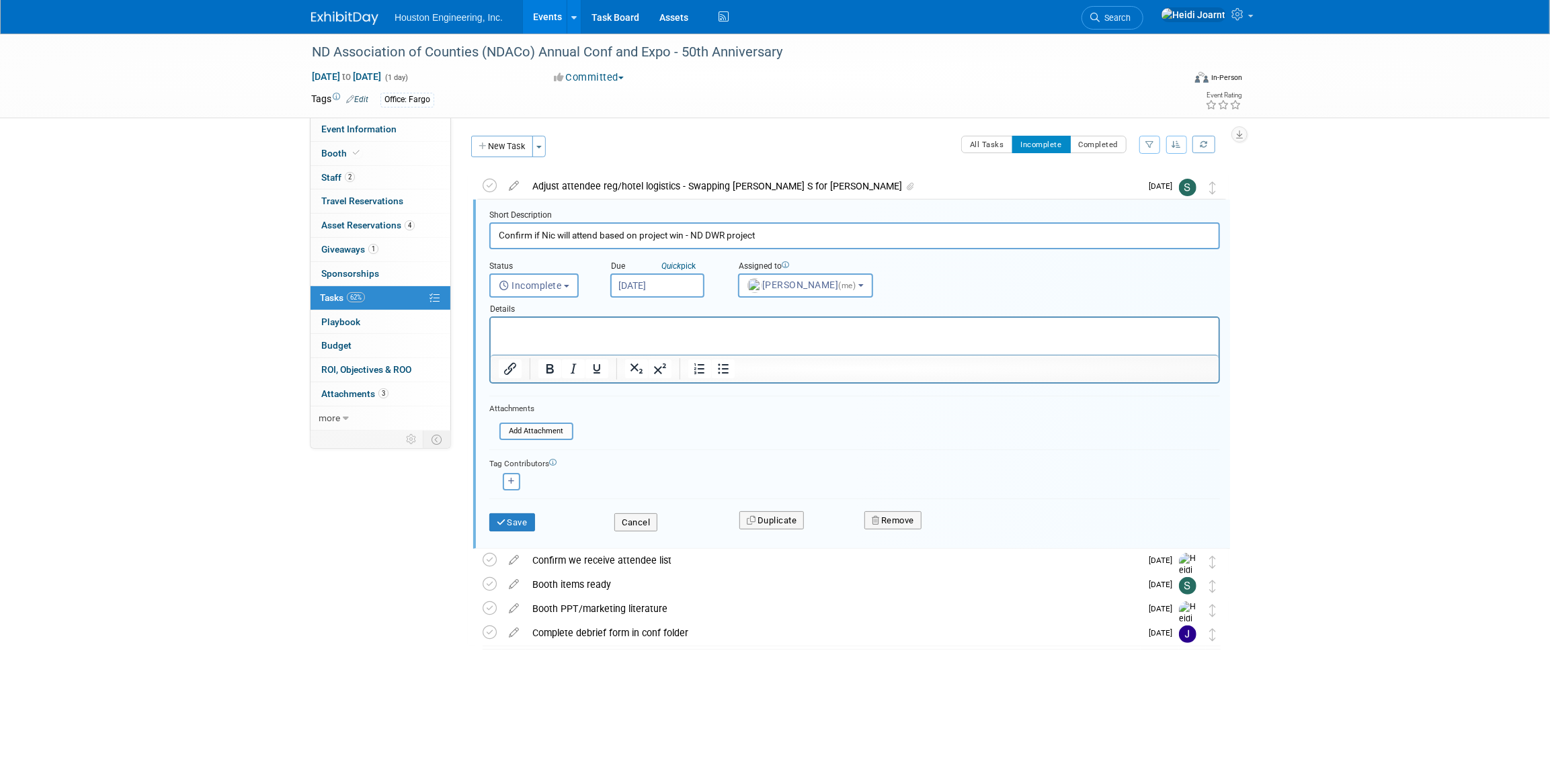
click at [789, 336] on html at bounding box center [853, 327] width 728 height 18
click at [633, 514] on button "Cancel" at bounding box center [636, 523] width 43 height 18
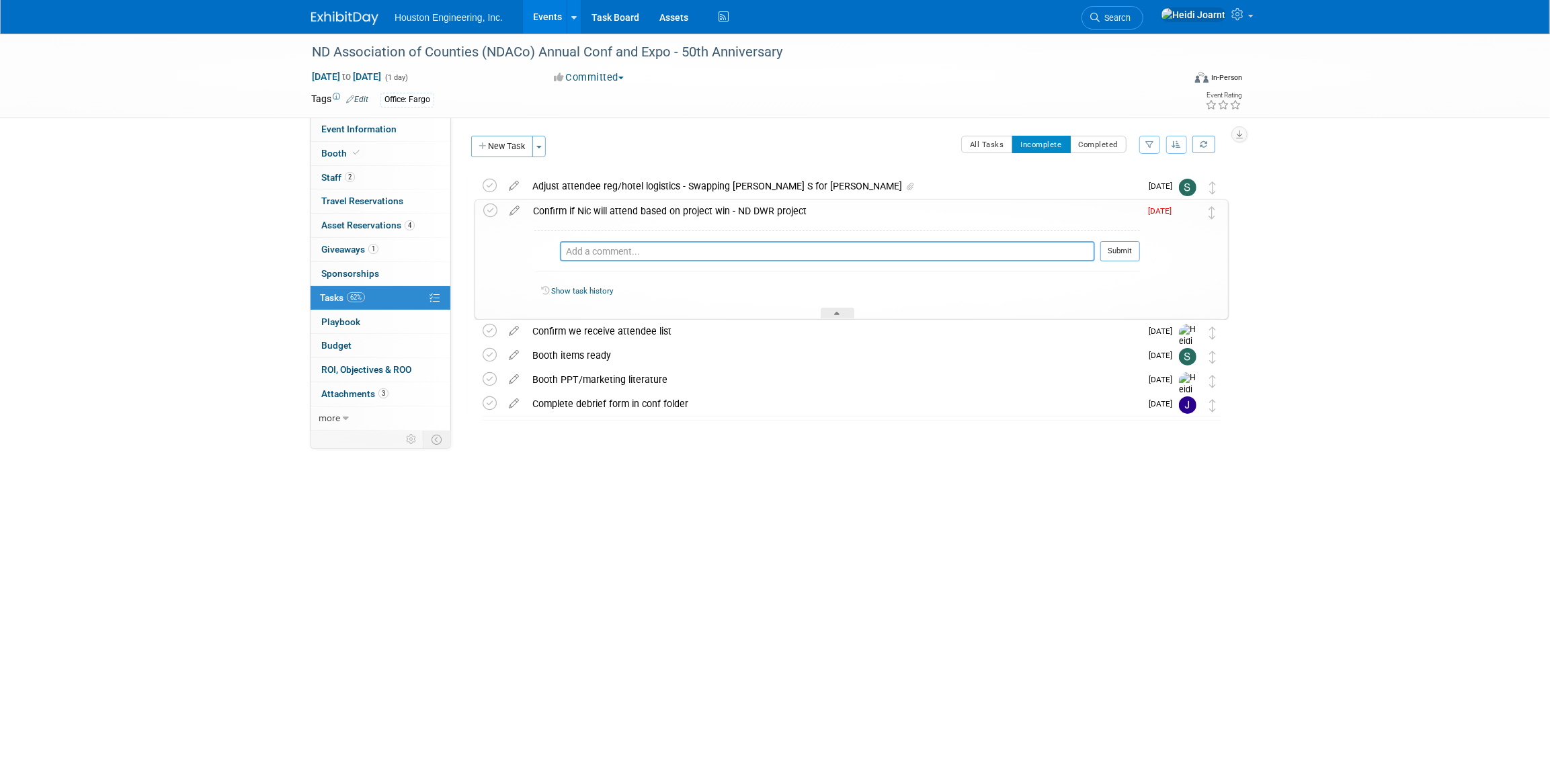
click at [624, 258] on textarea at bounding box center [841, 252] width 508 height 20
type textarea "Confirmed that Nic would be attending at the NDDWR booth, not HEI's - helping t…"
click at [1128, 244] on button "Submit" at bounding box center [1120, 252] width 40 height 20
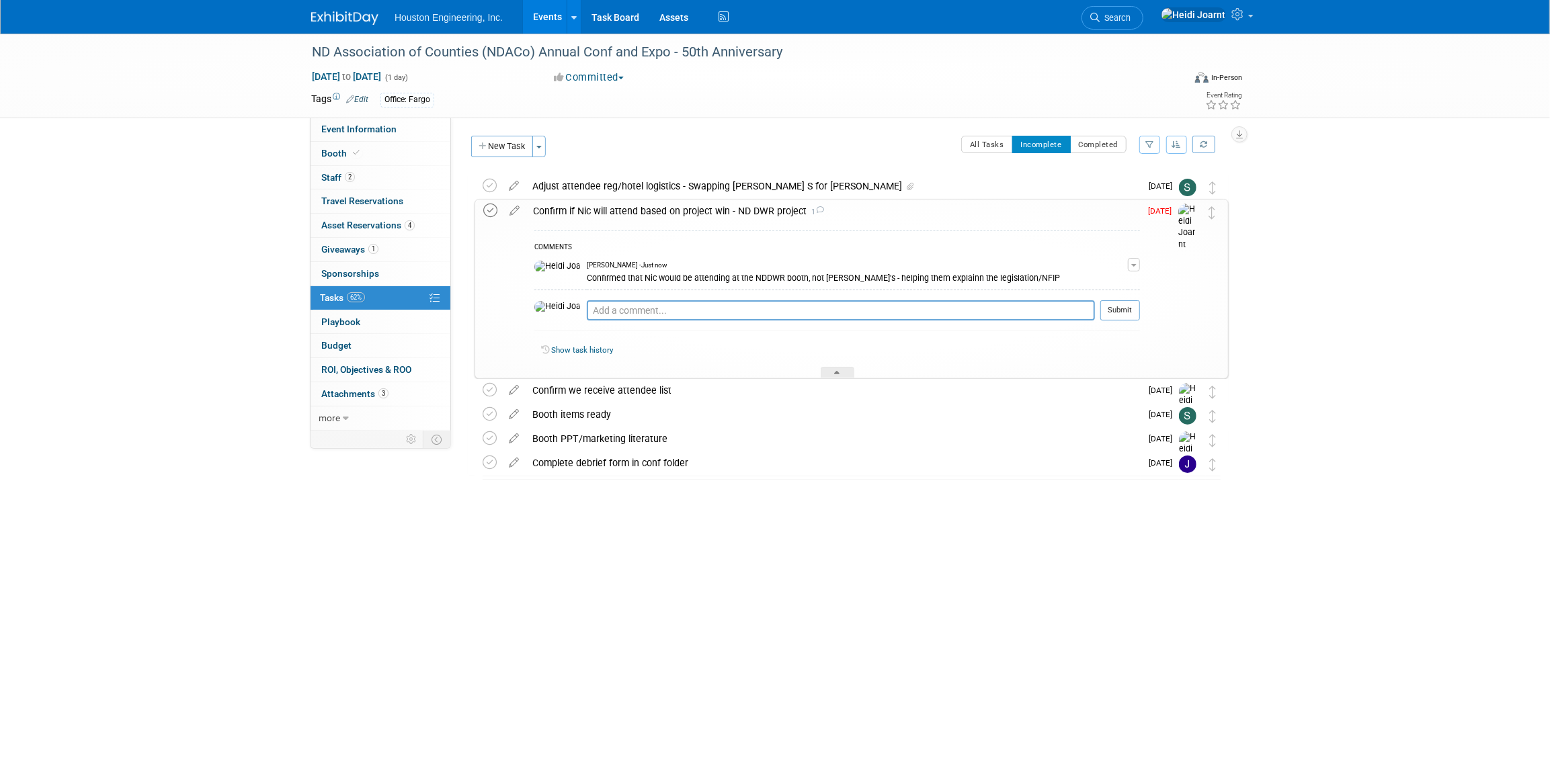
click at [487, 212] on icon at bounding box center [490, 210] width 14 height 14
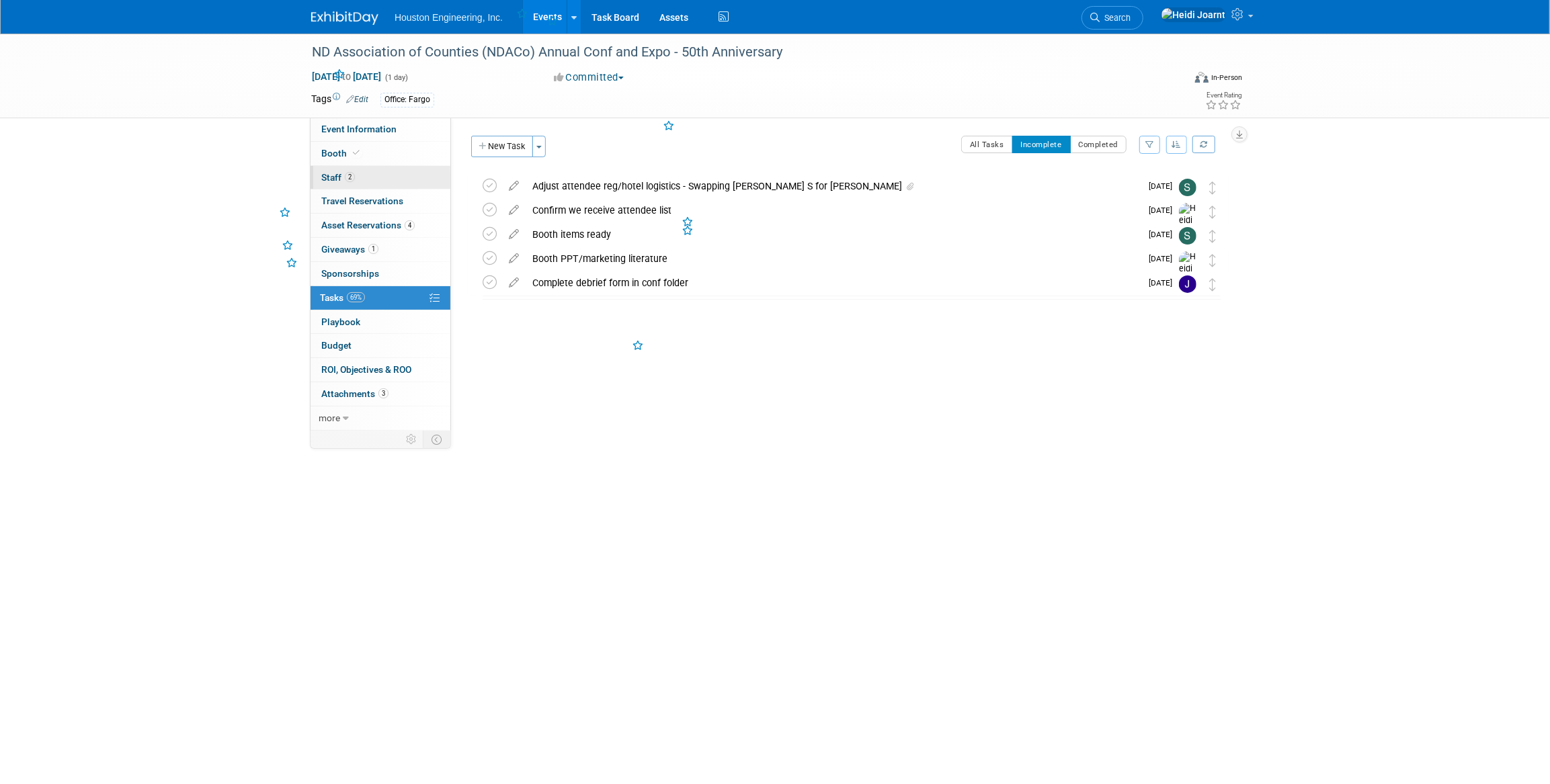
click at [379, 182] on link "2 Staff 2" at bounding box center [381, 178] width 140 height 24
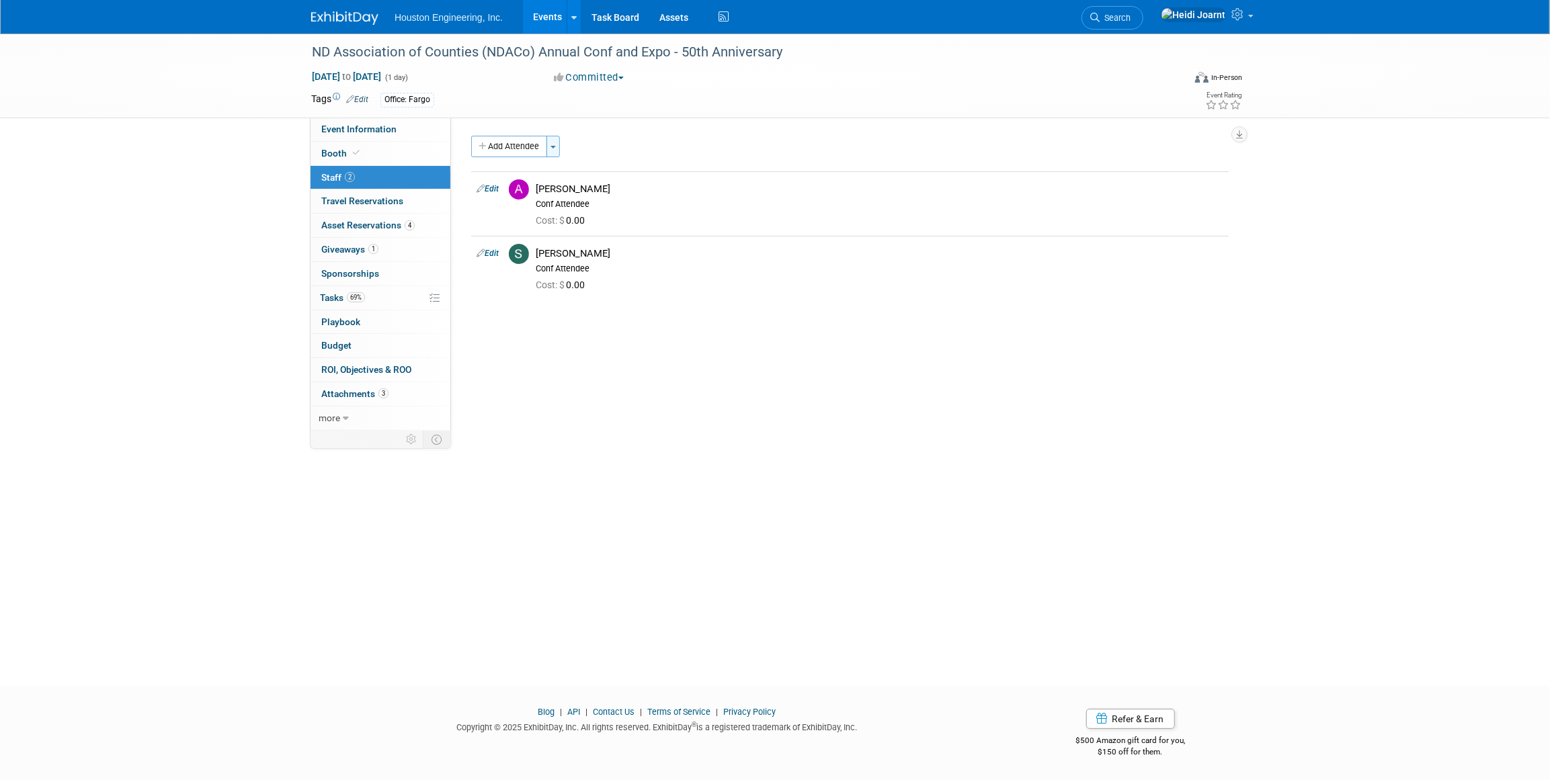
click at [558, 151] on button "Toggle Dropdown" at bounding box center [553, 146] width 14 height 21
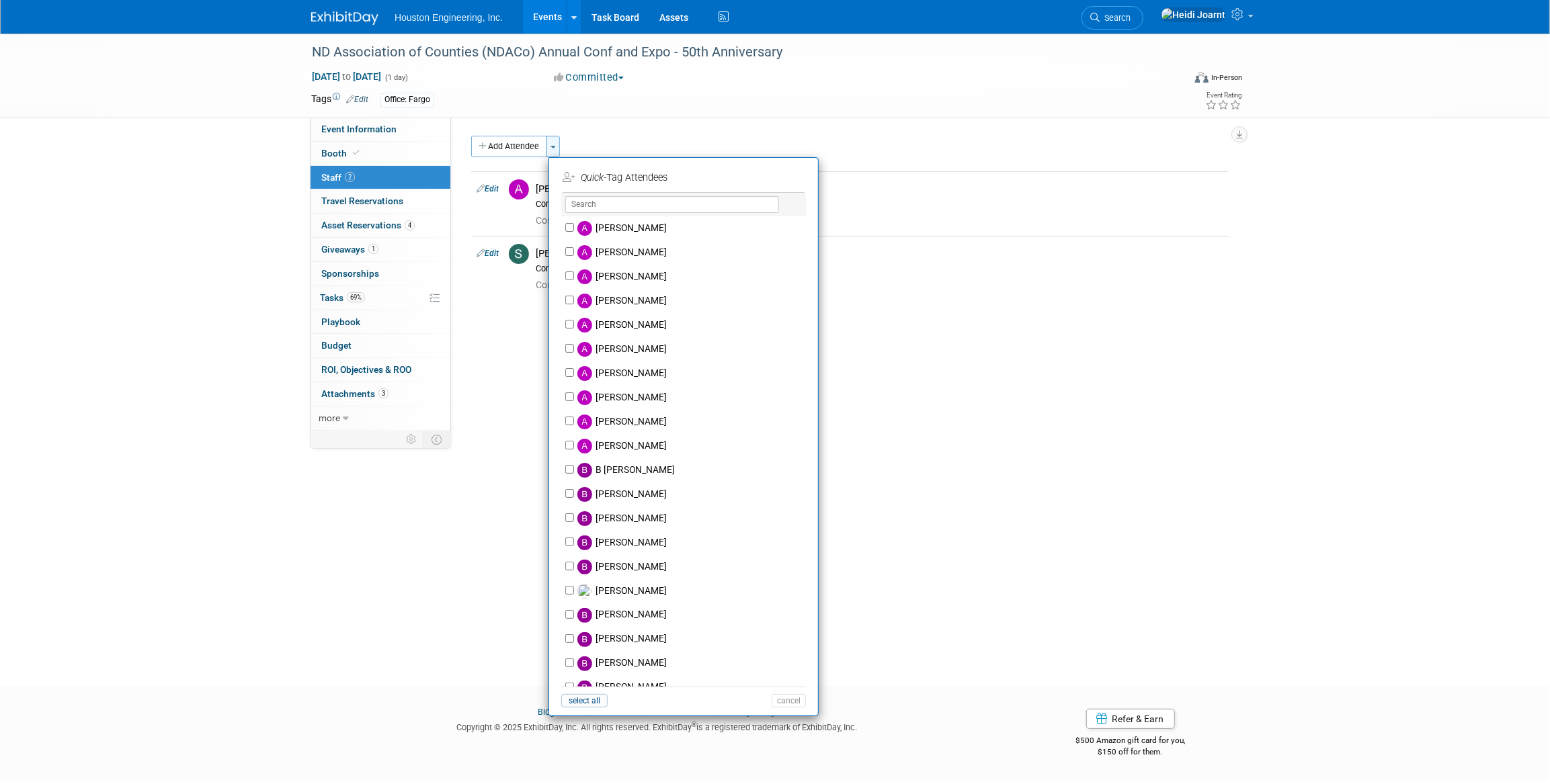
click at [554, 148] on button "Toggle Dropdown" at bounding box center [553, 146] width 14 height 21
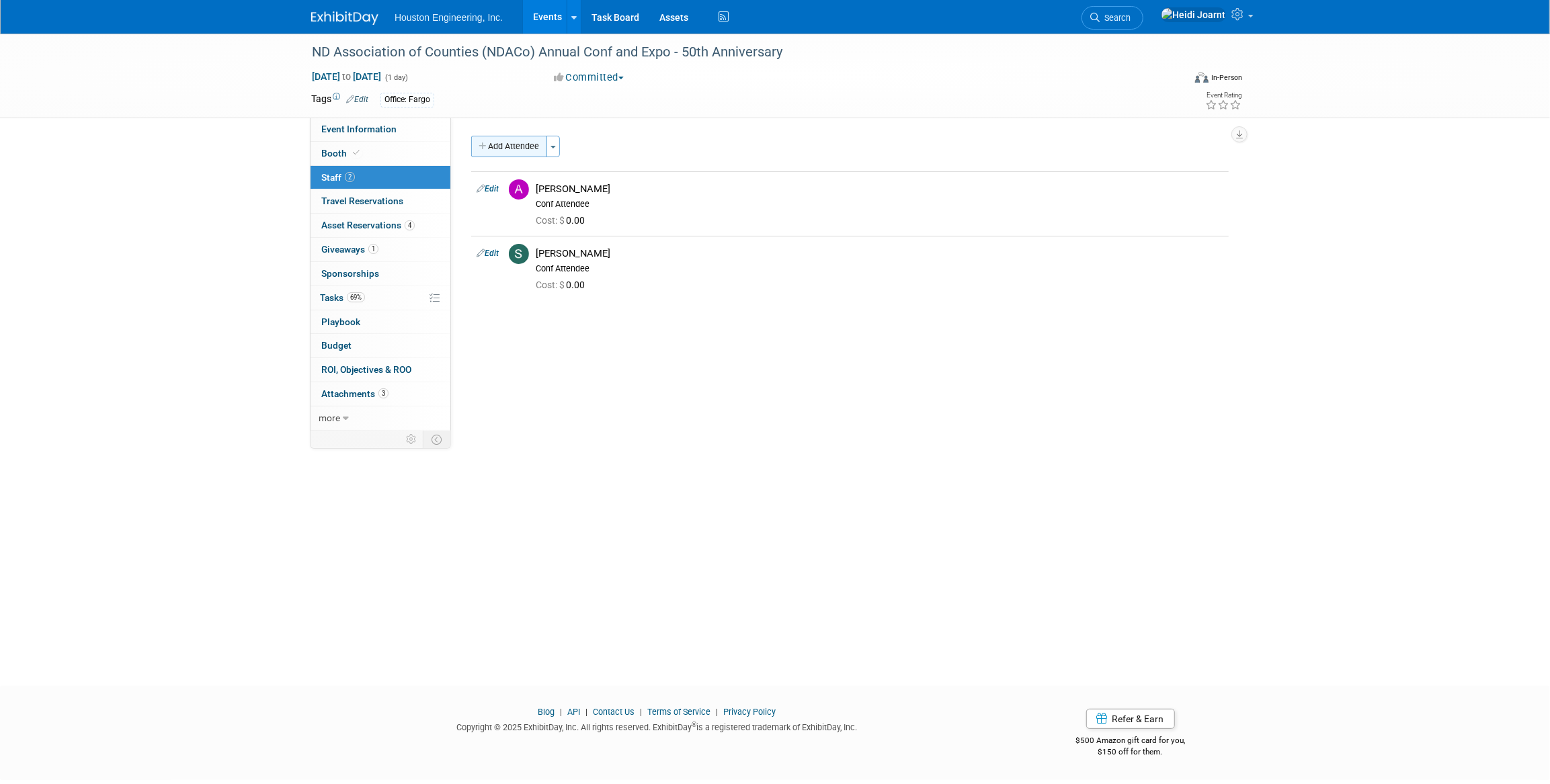
click at [529, 148] on button "Add Attendee" at bounding box center [509, 146] width 76 height 21
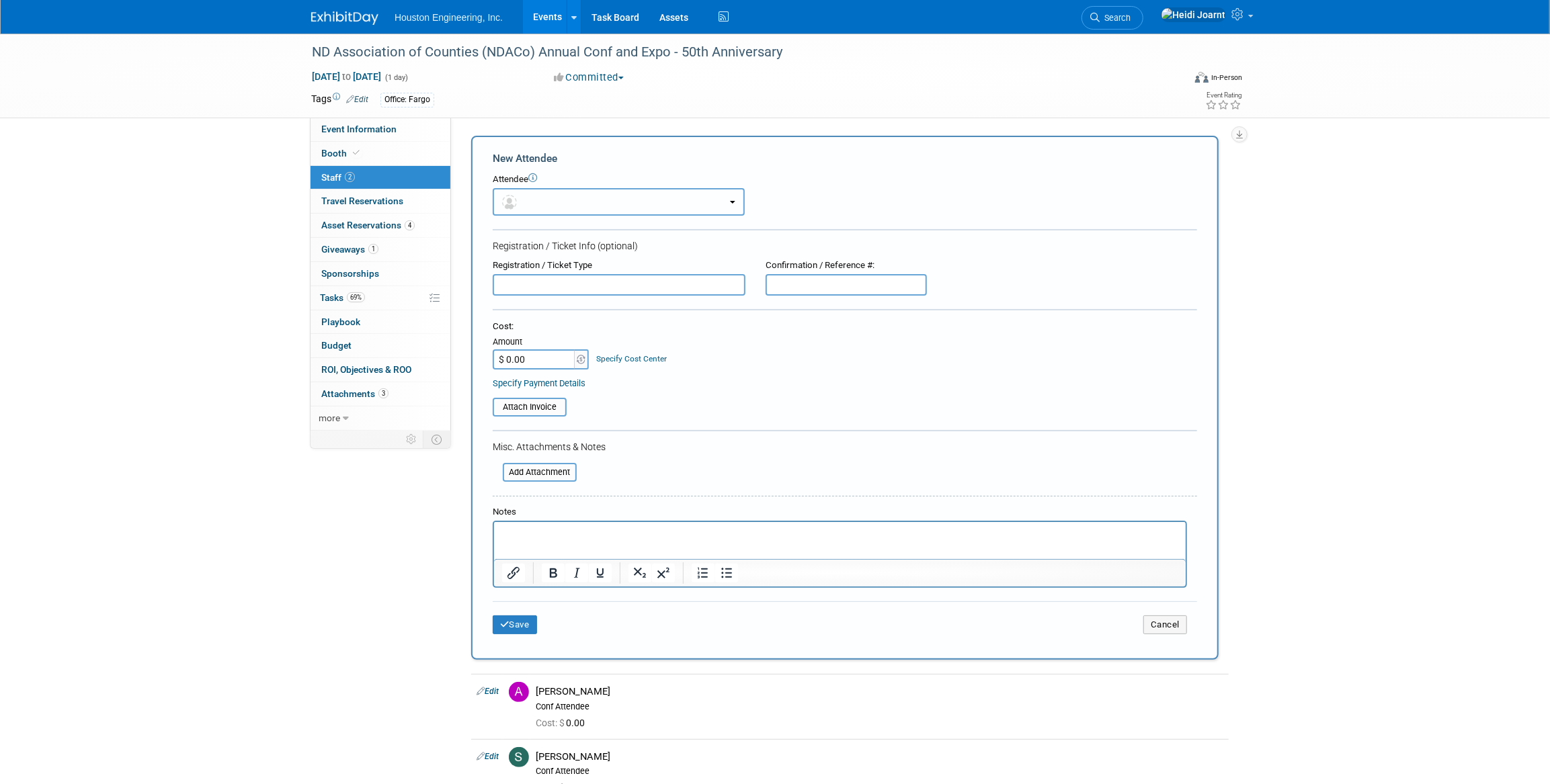
click at [594, 199] on button "button" at bounding box center [618, 202] width 252 height 28
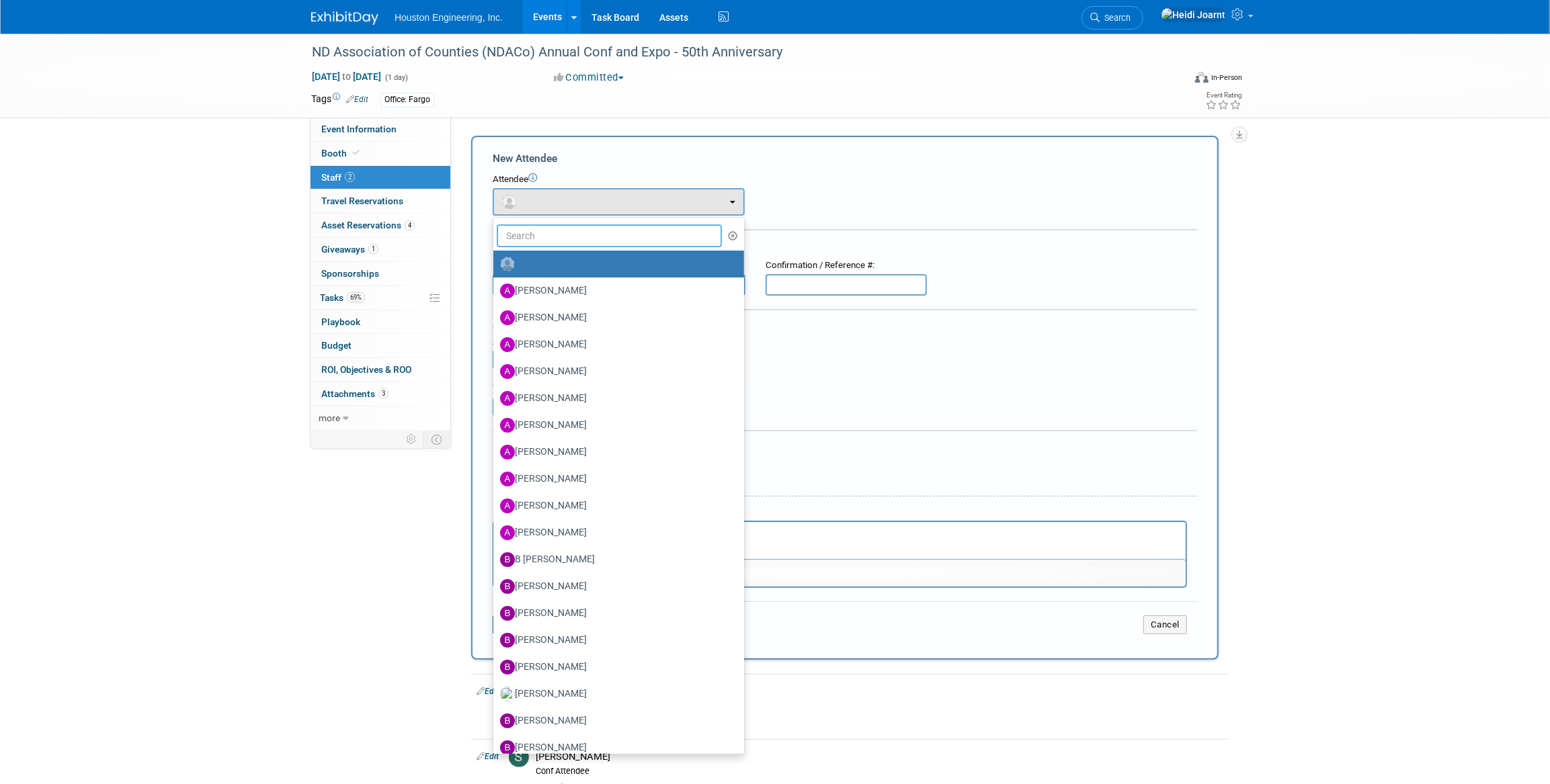
click at [598, 235] on input "text" at bounding box center [609, 235] width 225 height 23
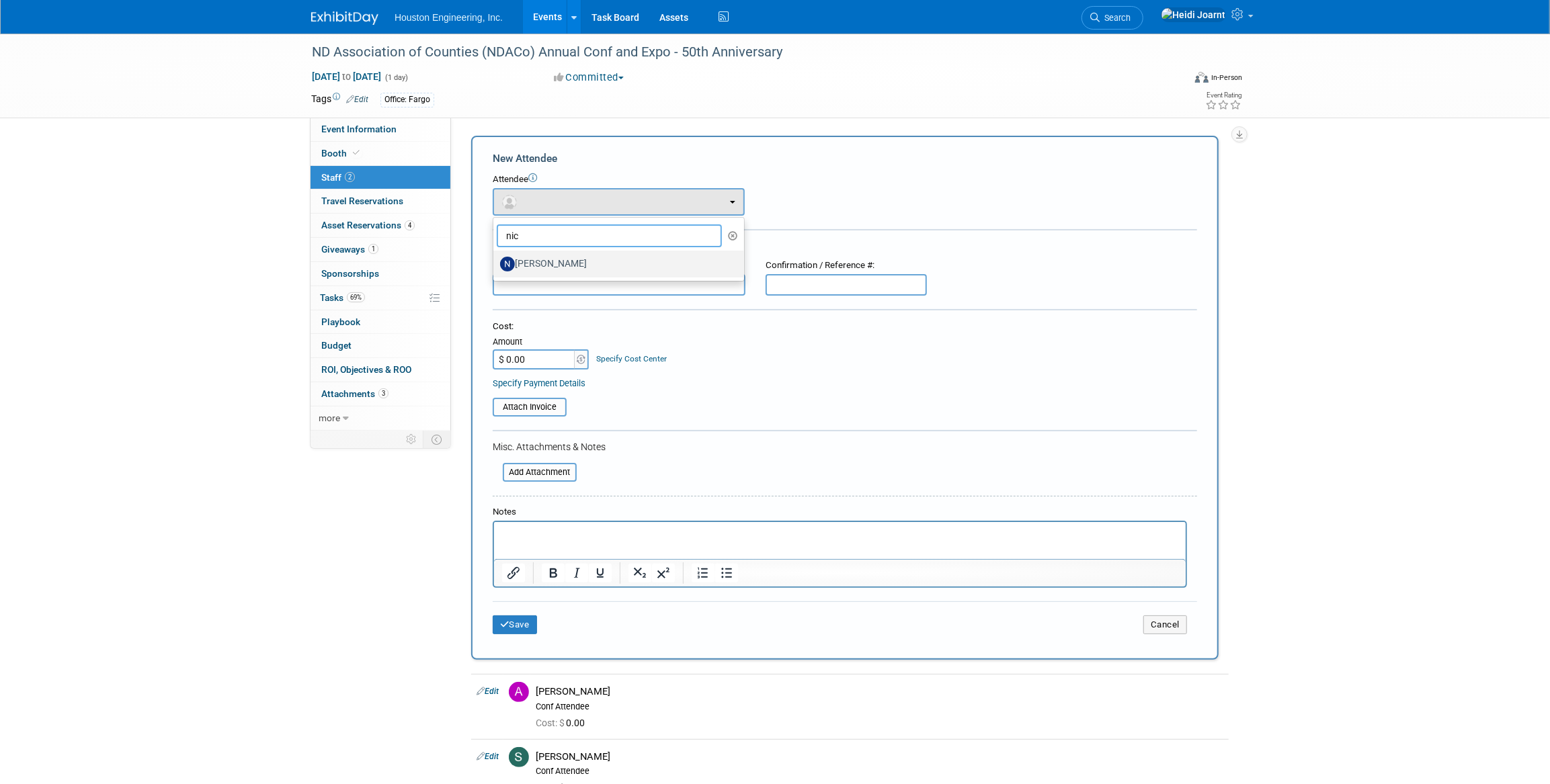
type input "nic"
click at [602, 256] on label "[PERSON_NAME]" at bounding box center [615, 264] width 231 height 21
click at [495, 258] on input "[PERSON_NAME]" at bounding box center [491, 262] width 8 height 8
select select "11581364-394a-456b-9f8b-5c7dfe5bd3b9"
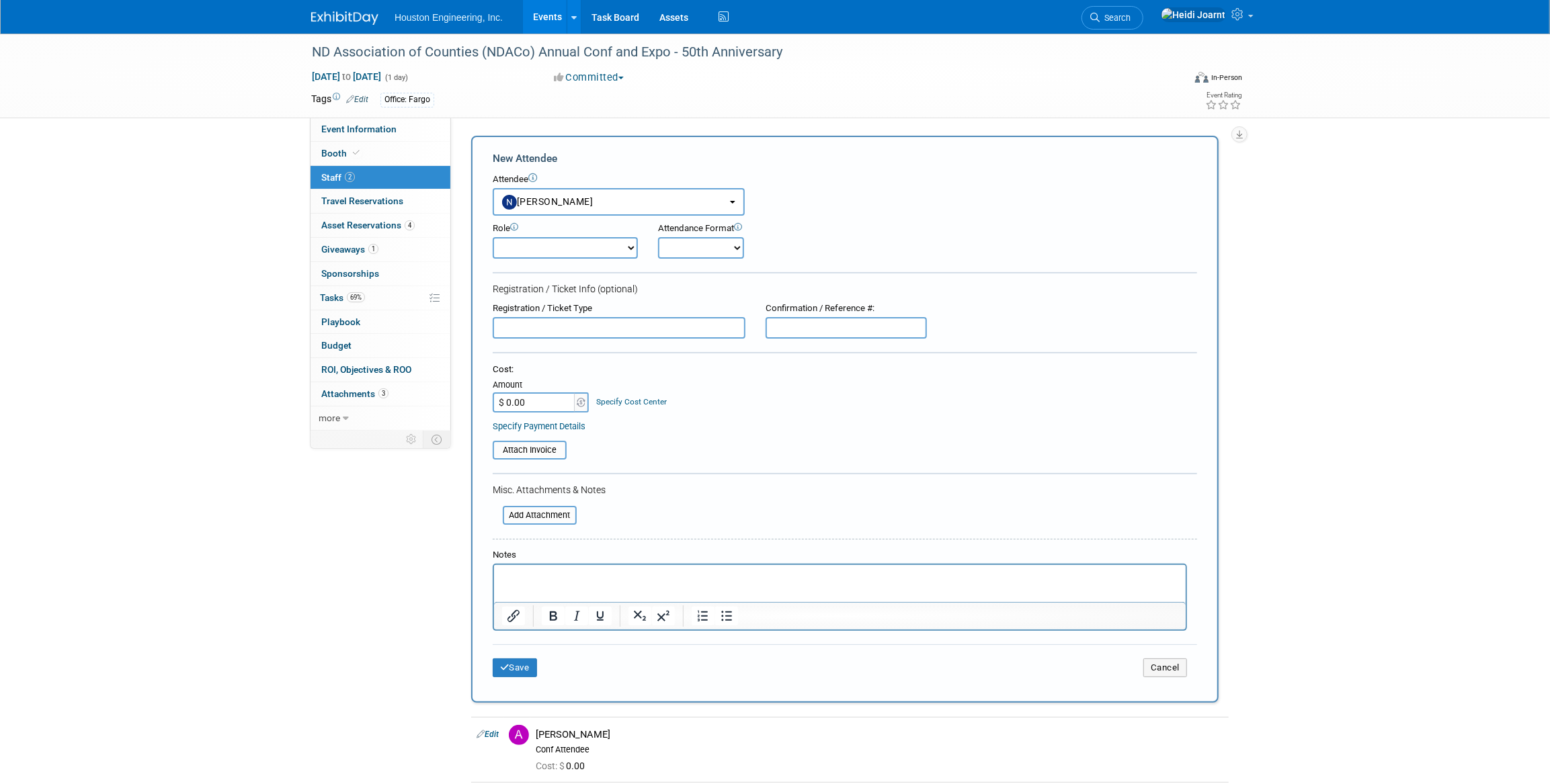
click at [590, 249] on select "Conf Attendee Conf PM Demonstrator Host Planner Presenter Sales Representative" at bounding box center [565, 247] width 145 height 21
select select "200"
click at [493, 237] on select "Conf Attendee Conf PM Demonstrator Host Planner Presenter Sales Representative" at bounding box center [565, 247] width 145 height 21
click at [578, 579] on p "Rich Text Area. Press ALT-0 for help." at bounding box center [840, 577] width 676 height 14
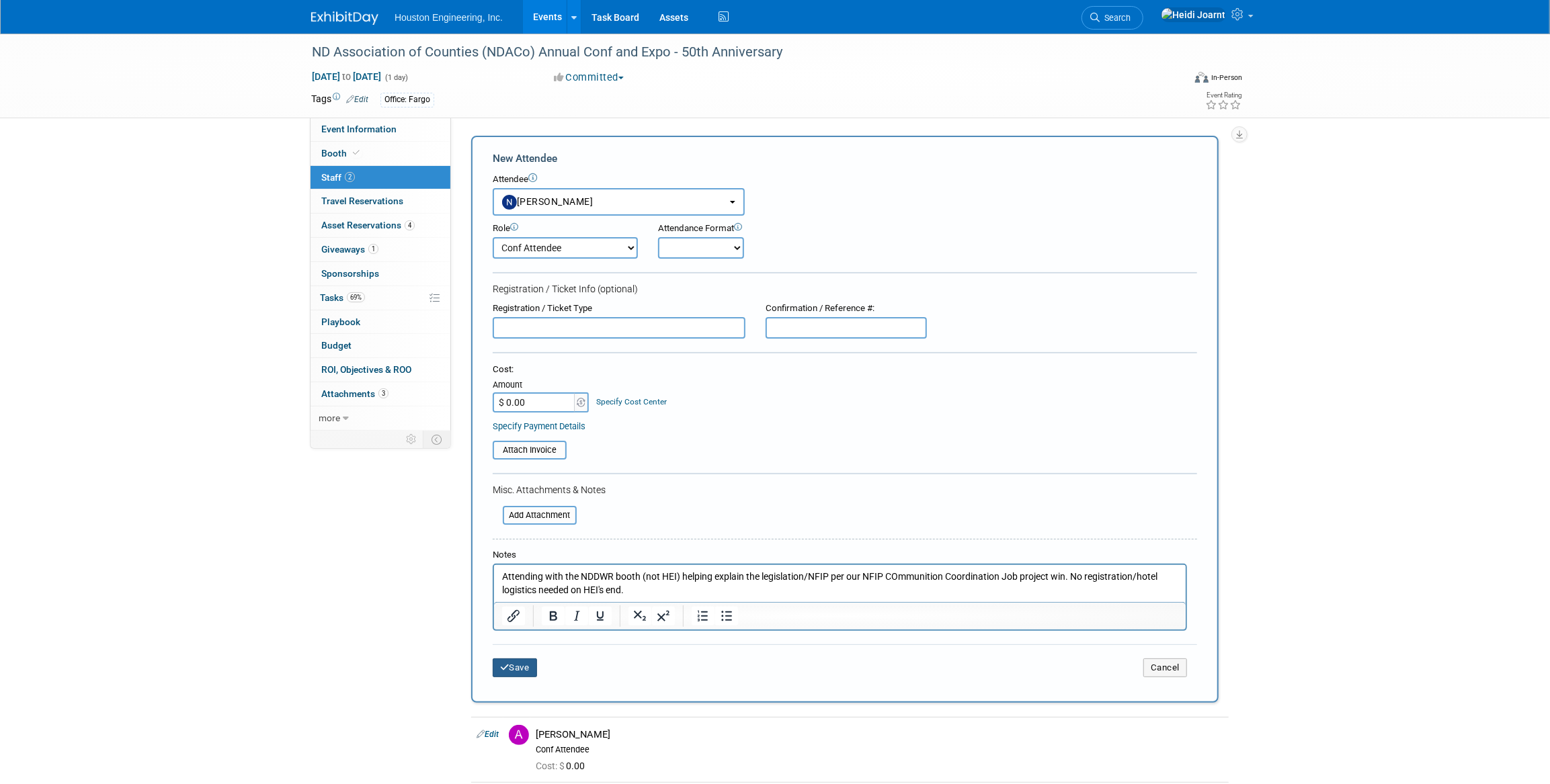
click at [501, 671] on icon "submit" at bounding box center [505, 667] width 9 height 8
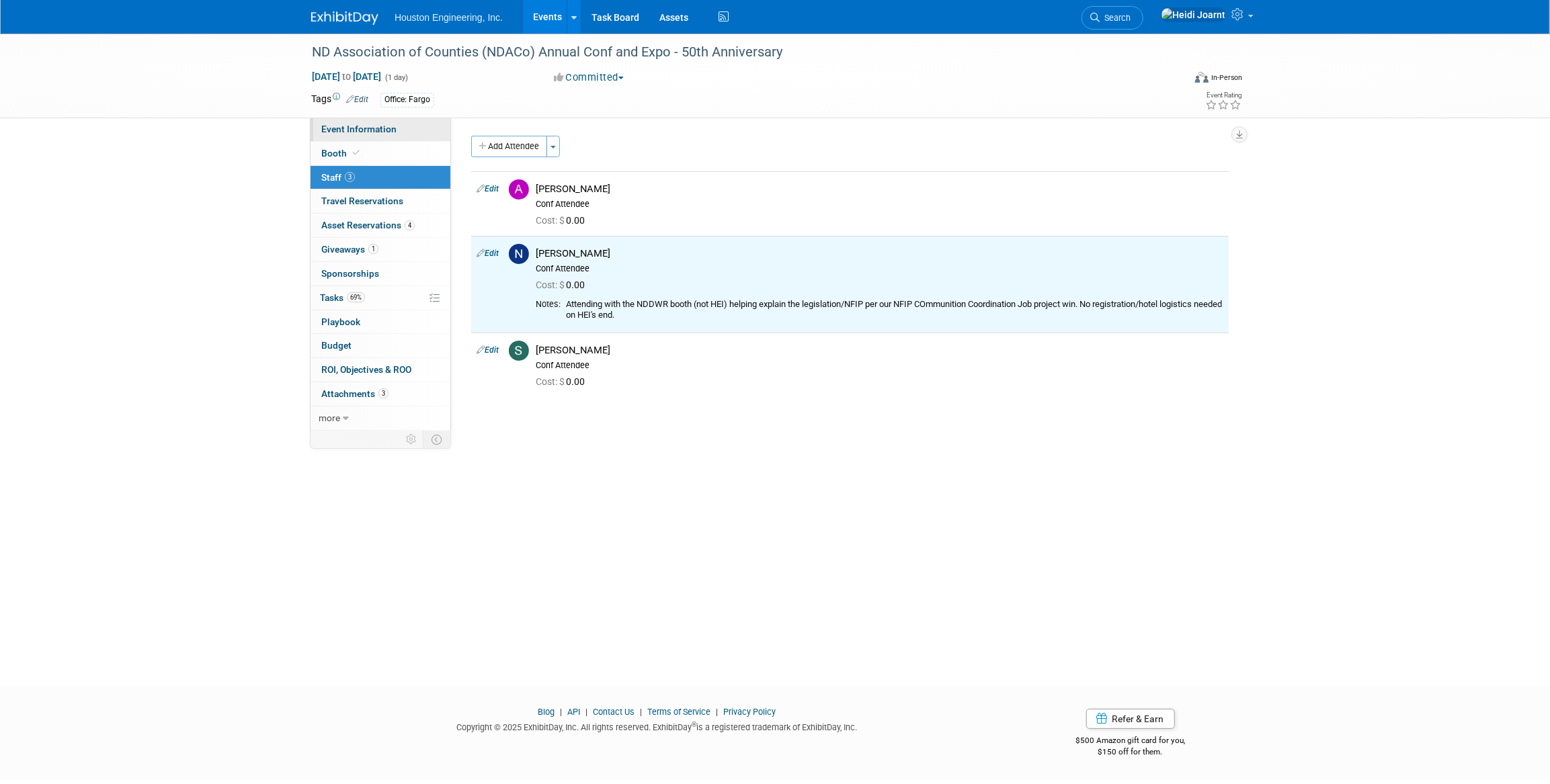
click at [395, 129] on link "Event Information" at bounding box center [381, 130] width 140 height 24
select select "3 - Reg/Prep Done"
select select "No"
select select "Transportation"
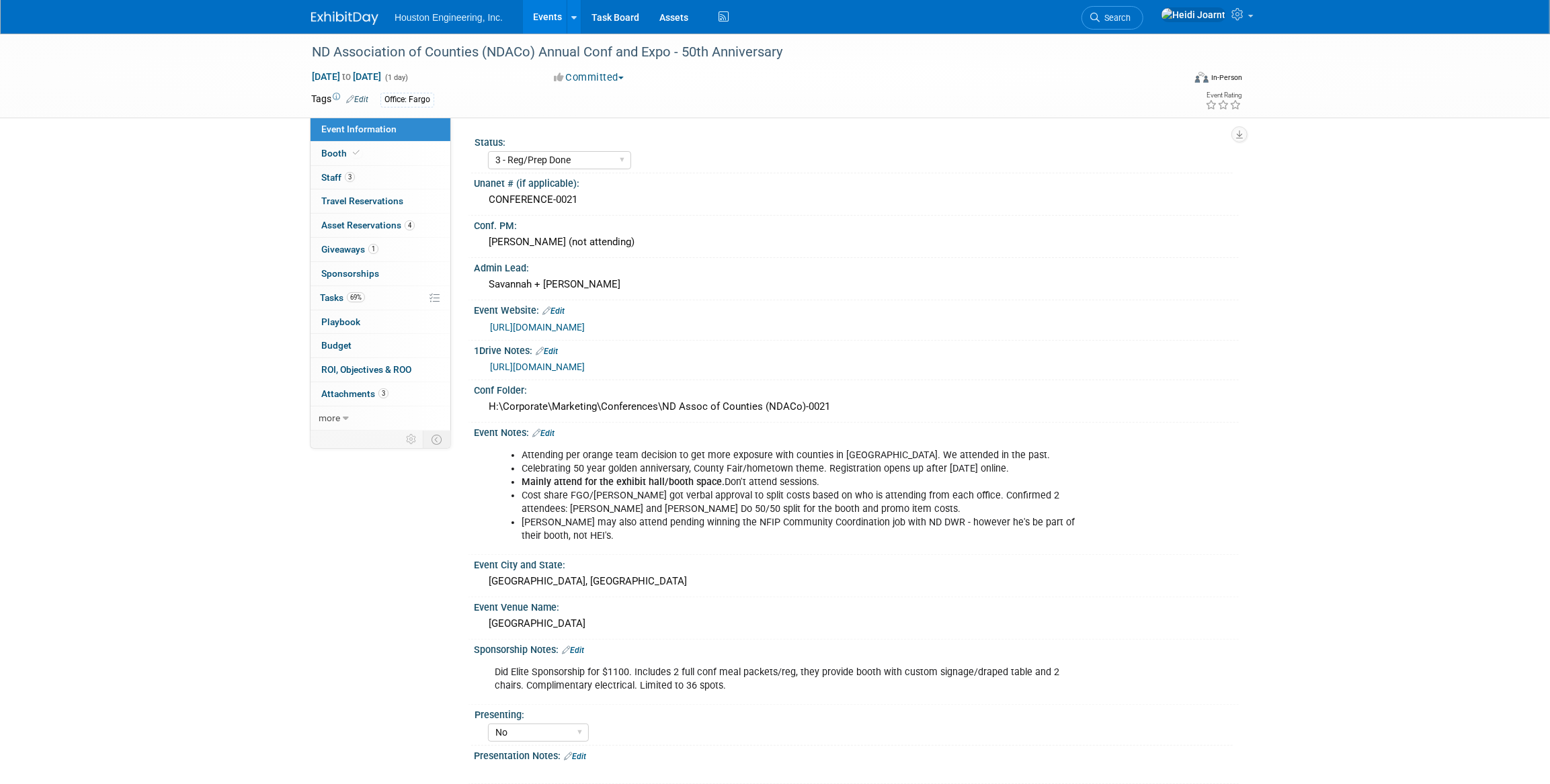
click at [554, 432] on link "Edit" at bounding box center [543, 434] width 22 height 9
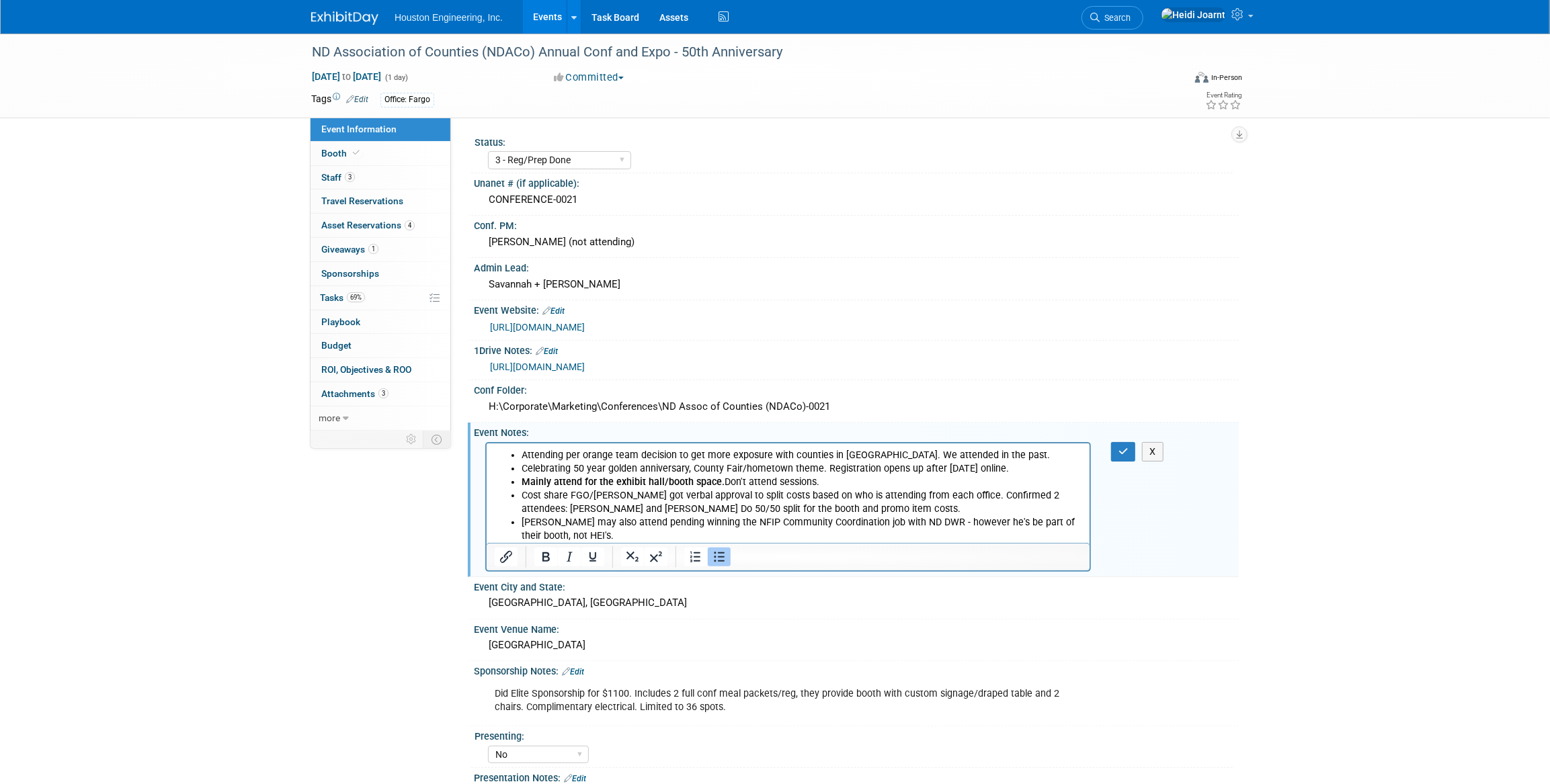
click at [577, 532] on li "Nic may also attend pending winning the NFIP Community Coordination job with ND…" at bounding box center [802, 529] width 561 height 27
drag, startPoint x: 581, startPoint y: 536, endPoint x: 551, endPoint y: 534, distance: 30.1
click at [551, 534] on li "Nic may also attend pending winning the NFIP Community Coordination job with ND…" at bounding box center [802, 529] width 561 height 27
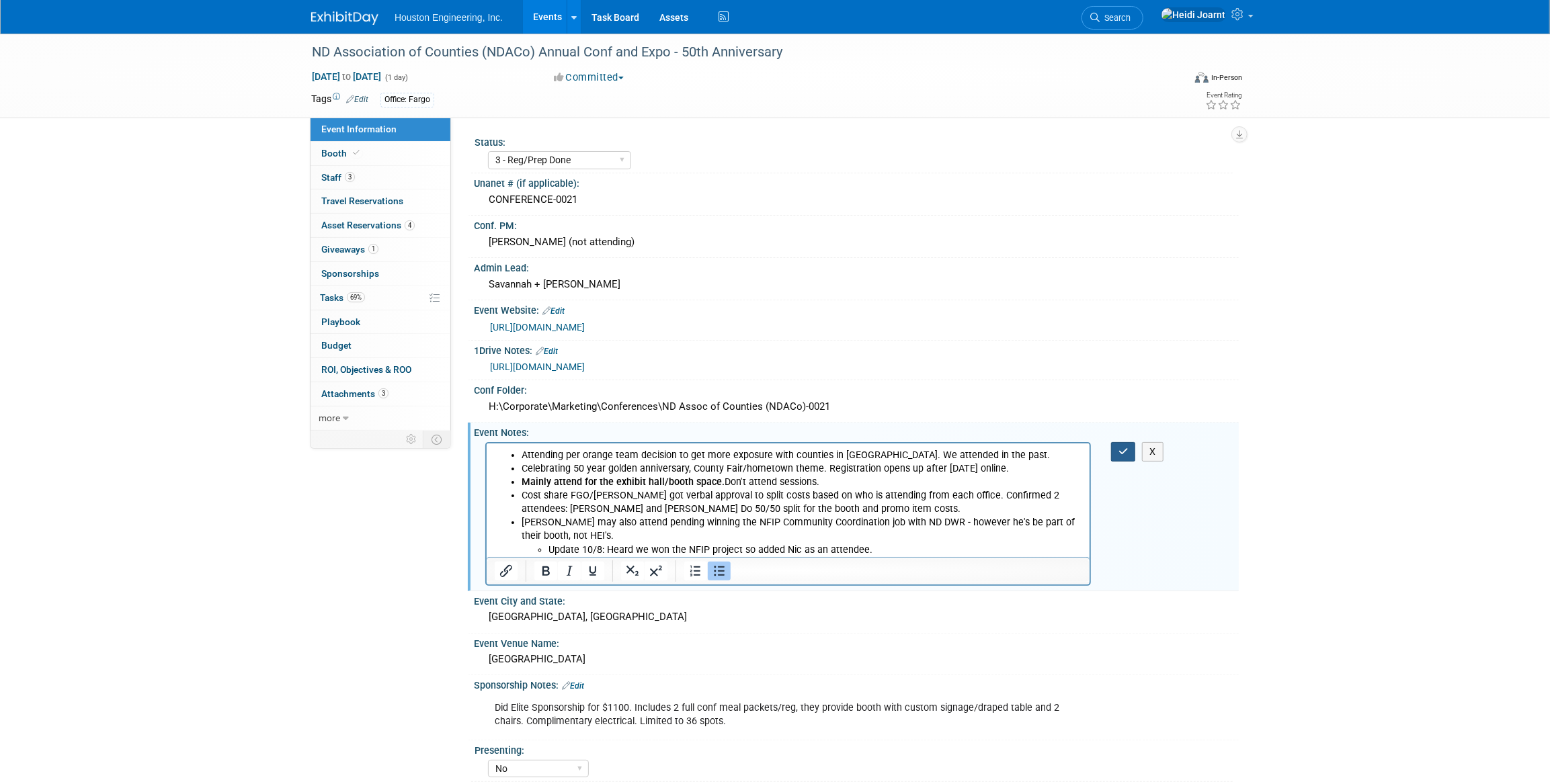
click at [1116, 445] on button "button" at bounding box center [1123, 451] width 25 height 19
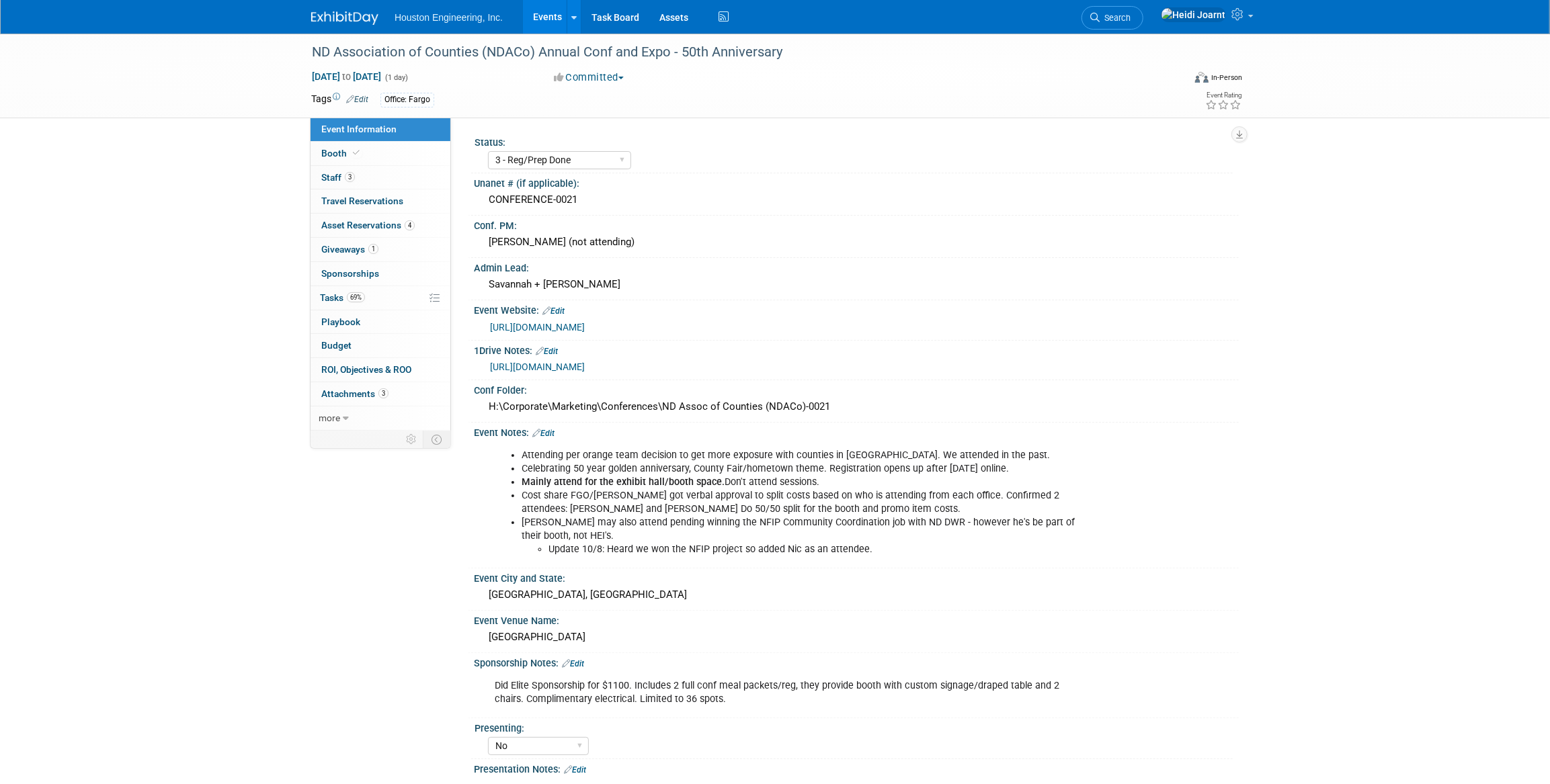
click at [558, 430] on div "Event Notes: Edit" at bounding box center [856, 431] width 765 height 18
click at [554, 430] on link "Edit" at bounding box center [543, 434] width 22 height 9
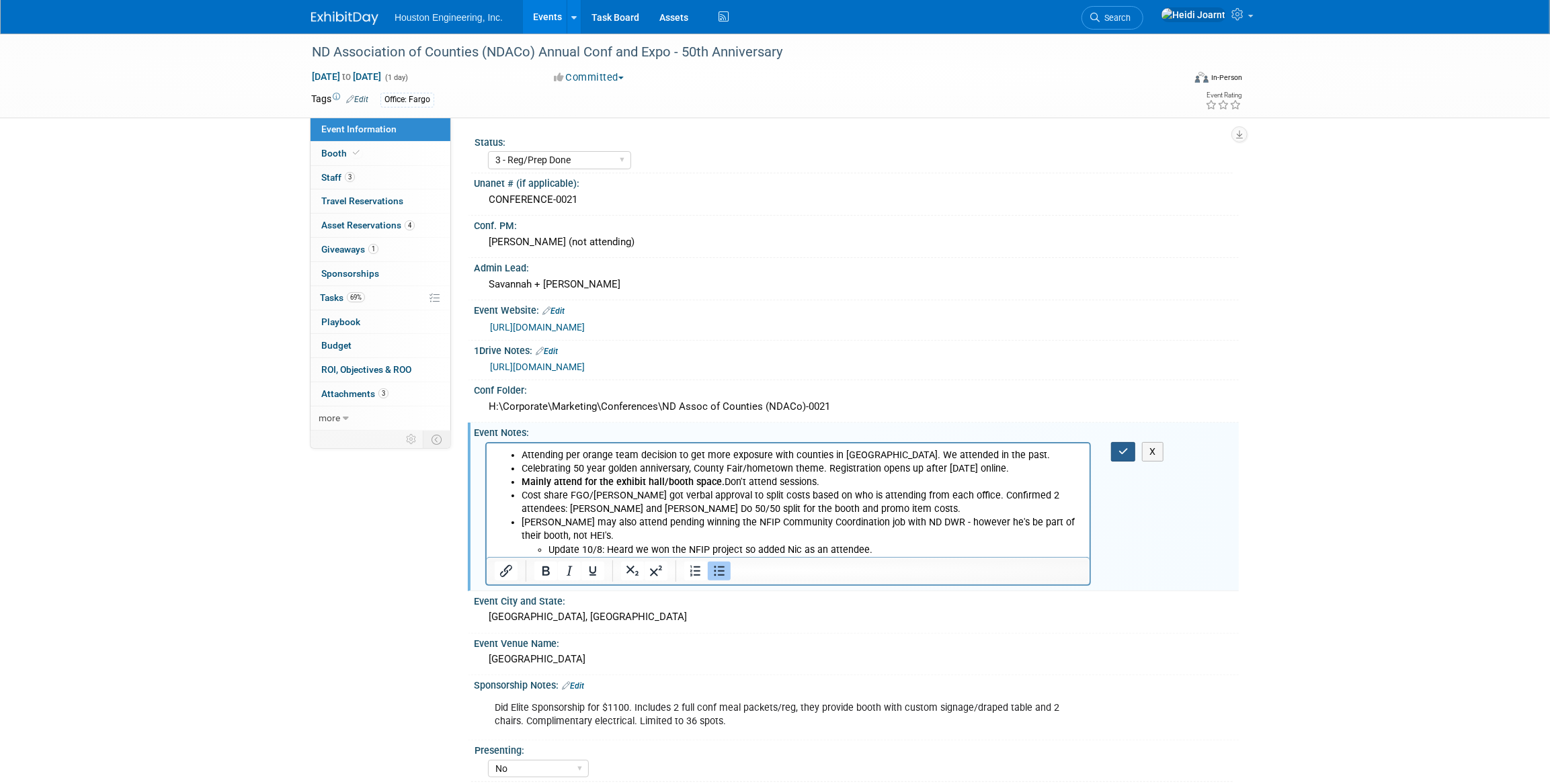
click at [1122, 447] on icon "button" at bounding box center [1123, 452] width 10 height 9
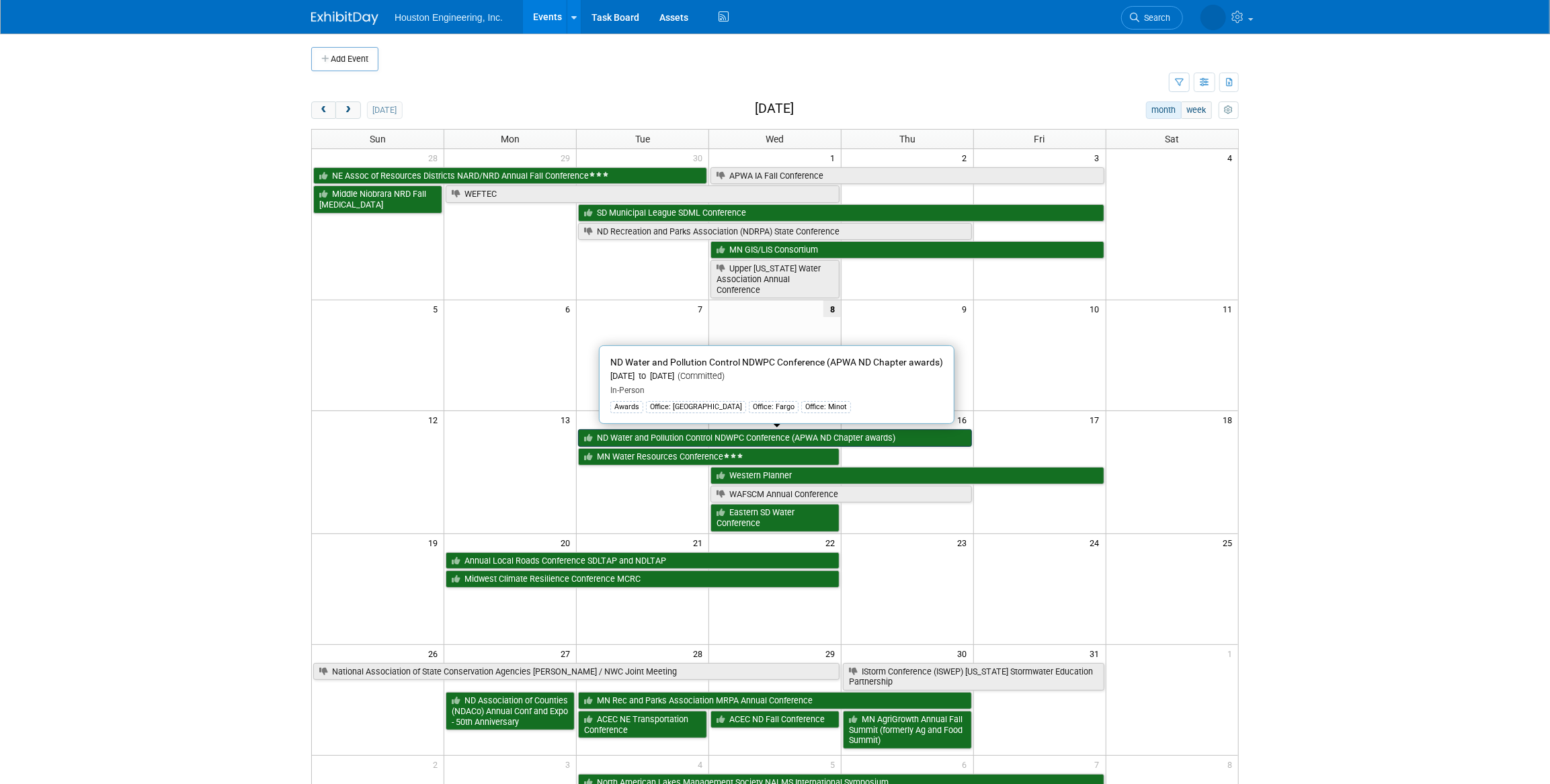
click at [667, 438] on link "ND Water and Pollution Control NDWPC Conference (APWA ND Chapter awards)" at bounding box center [775, 438] width 394 height 18
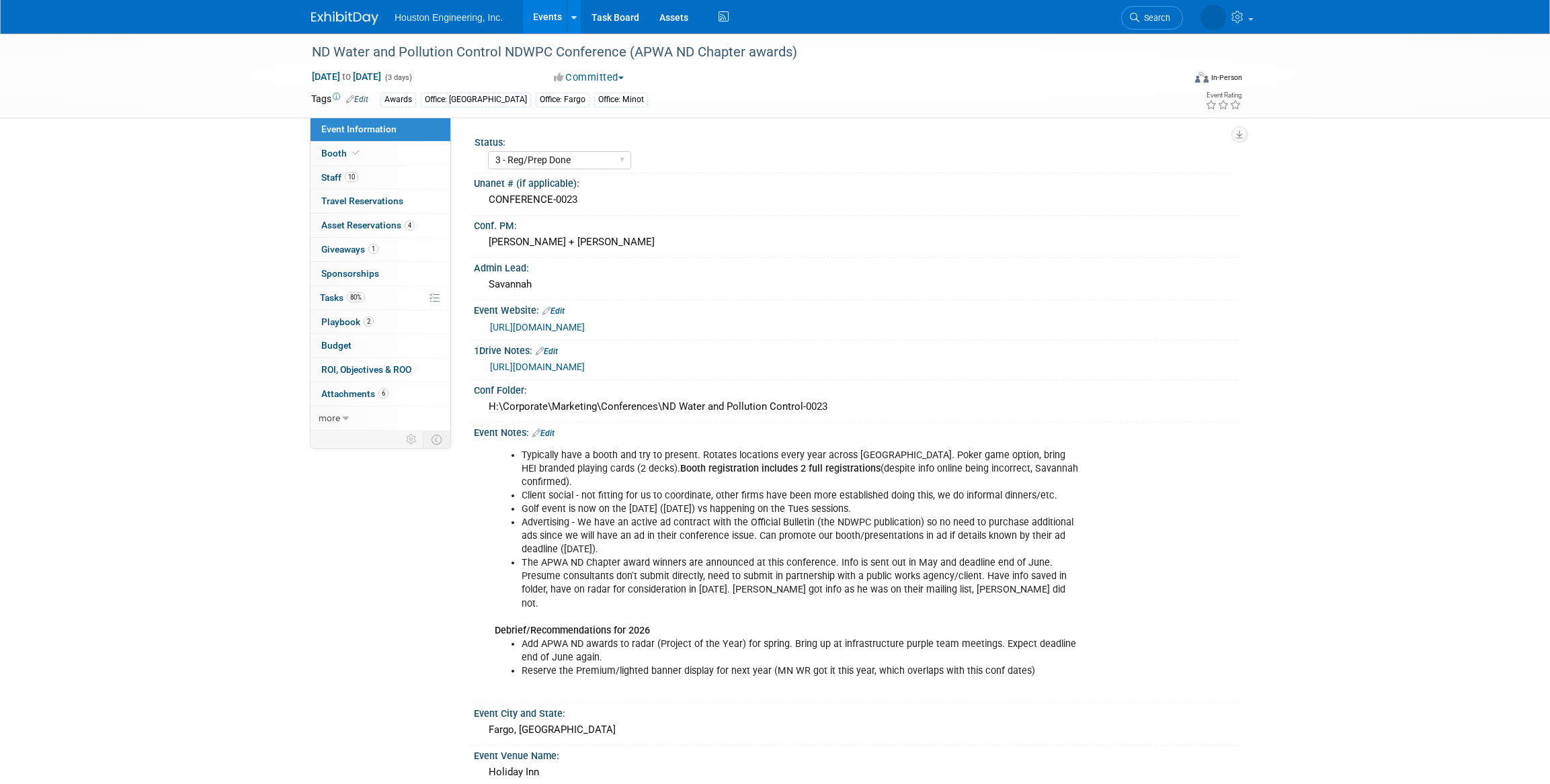
select select "3 - Reg/Prep Done"
select select "Yes"
select select "Mun. Infrastructure"
click at [376, 166] on link "10 Staff 10" at bounding box center [381, 178] width 140 height 24
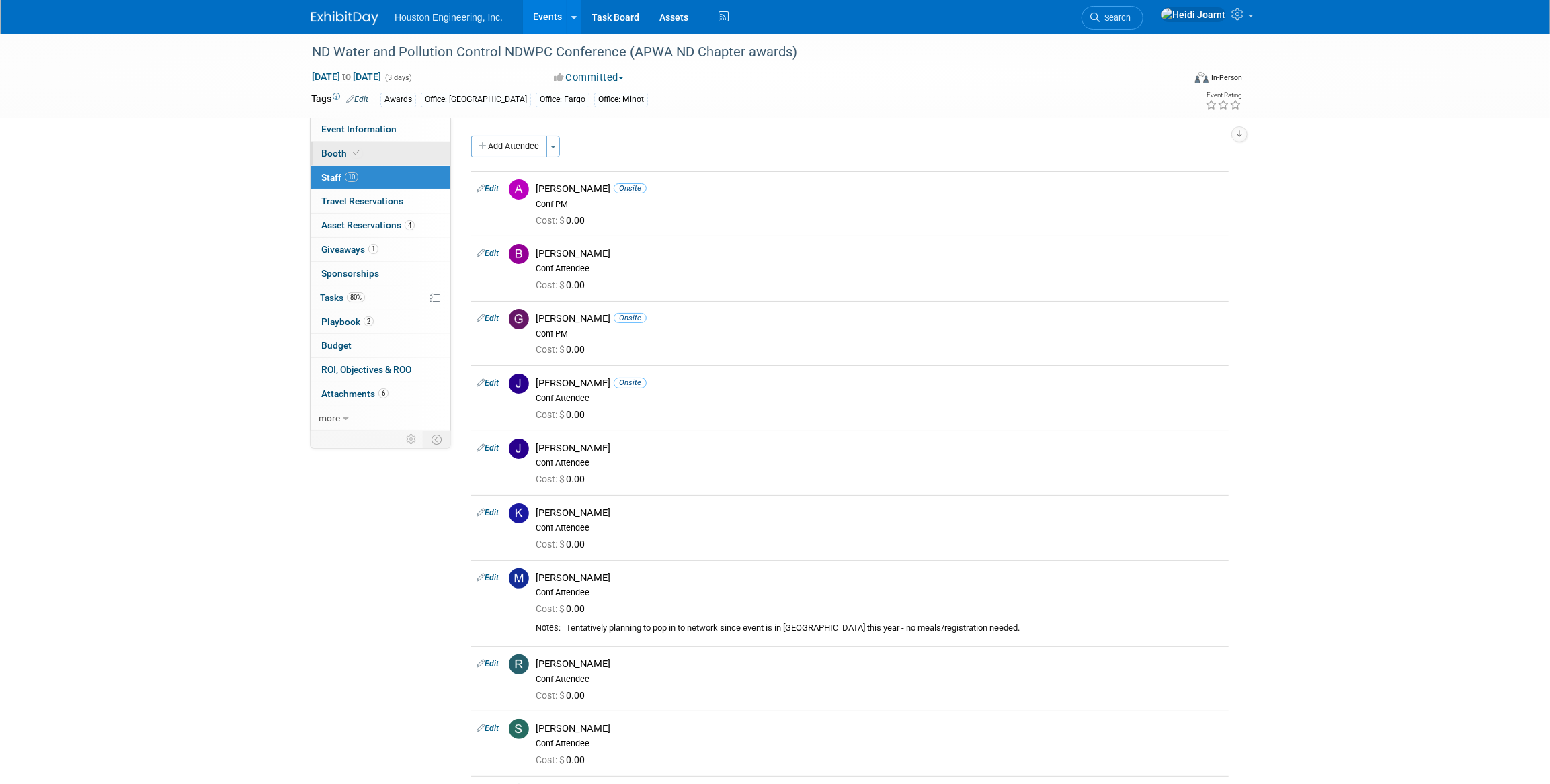
click at [376, 148] on link "Booth" at bounding box center [381, 154] width 140 height 24
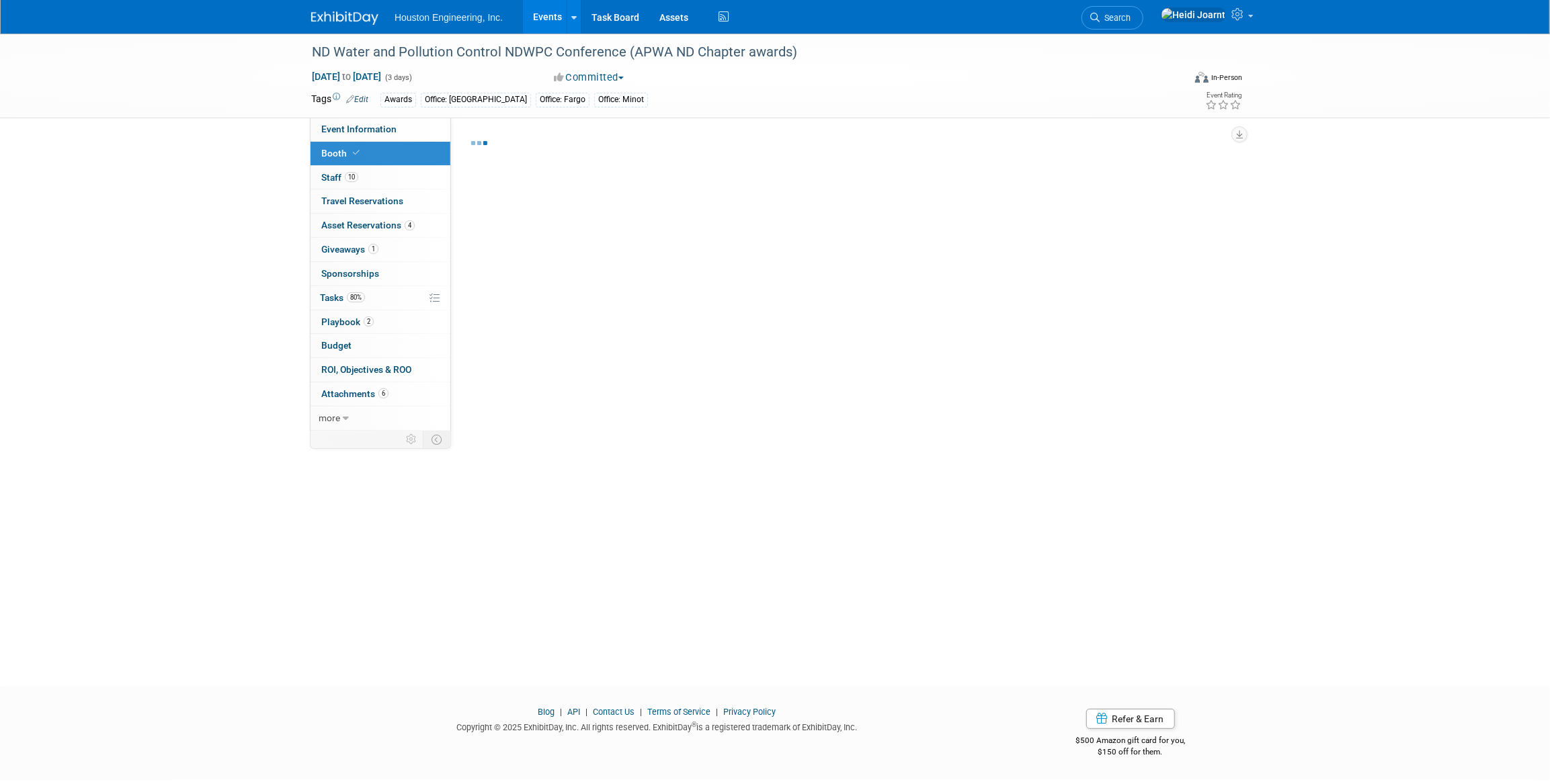
select select "Yes"
select select "Fargo"
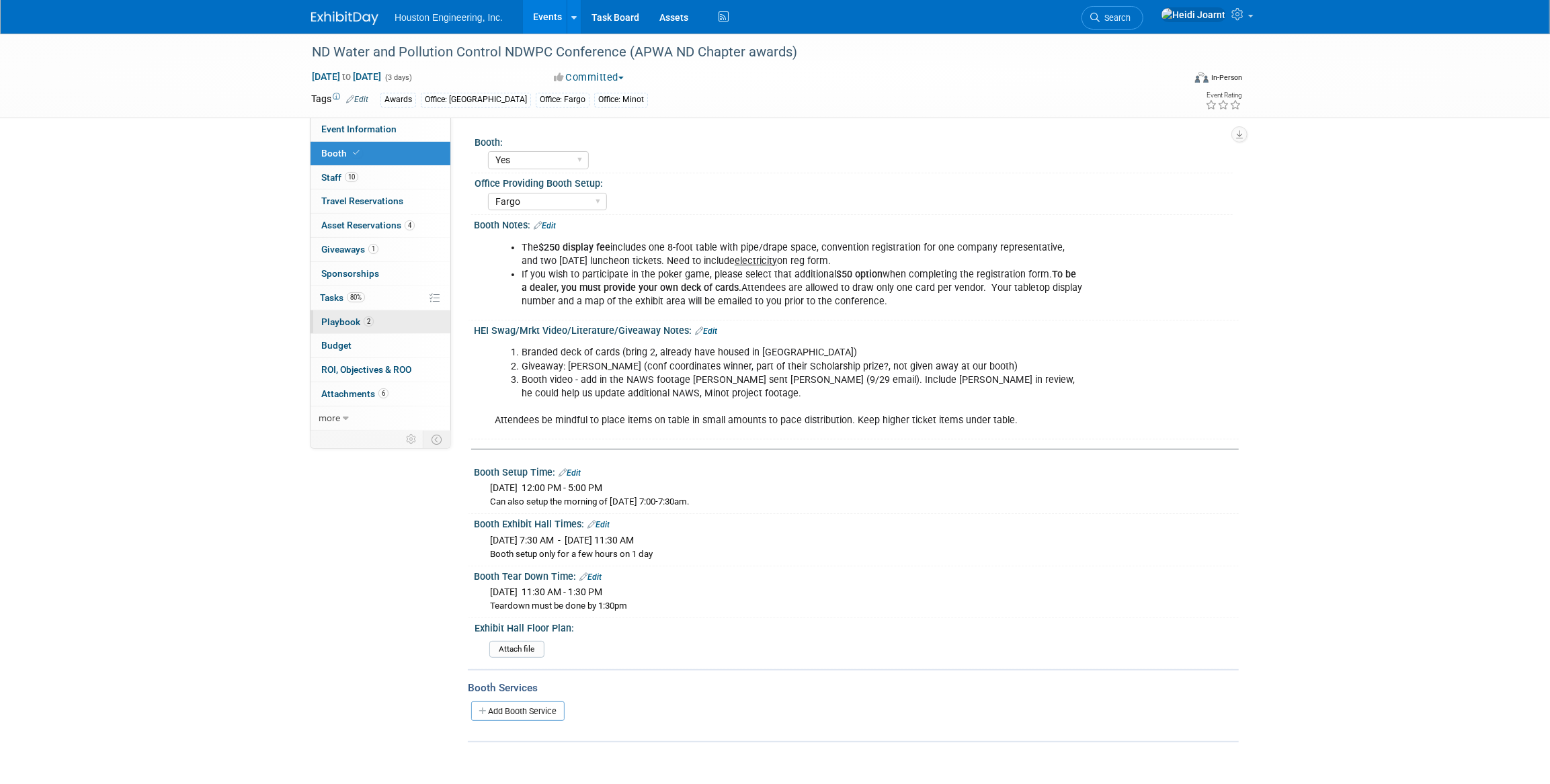
click at [402, 328] on link "2 Playbook 2" at bounding box center [381, 323] width 140 height 24
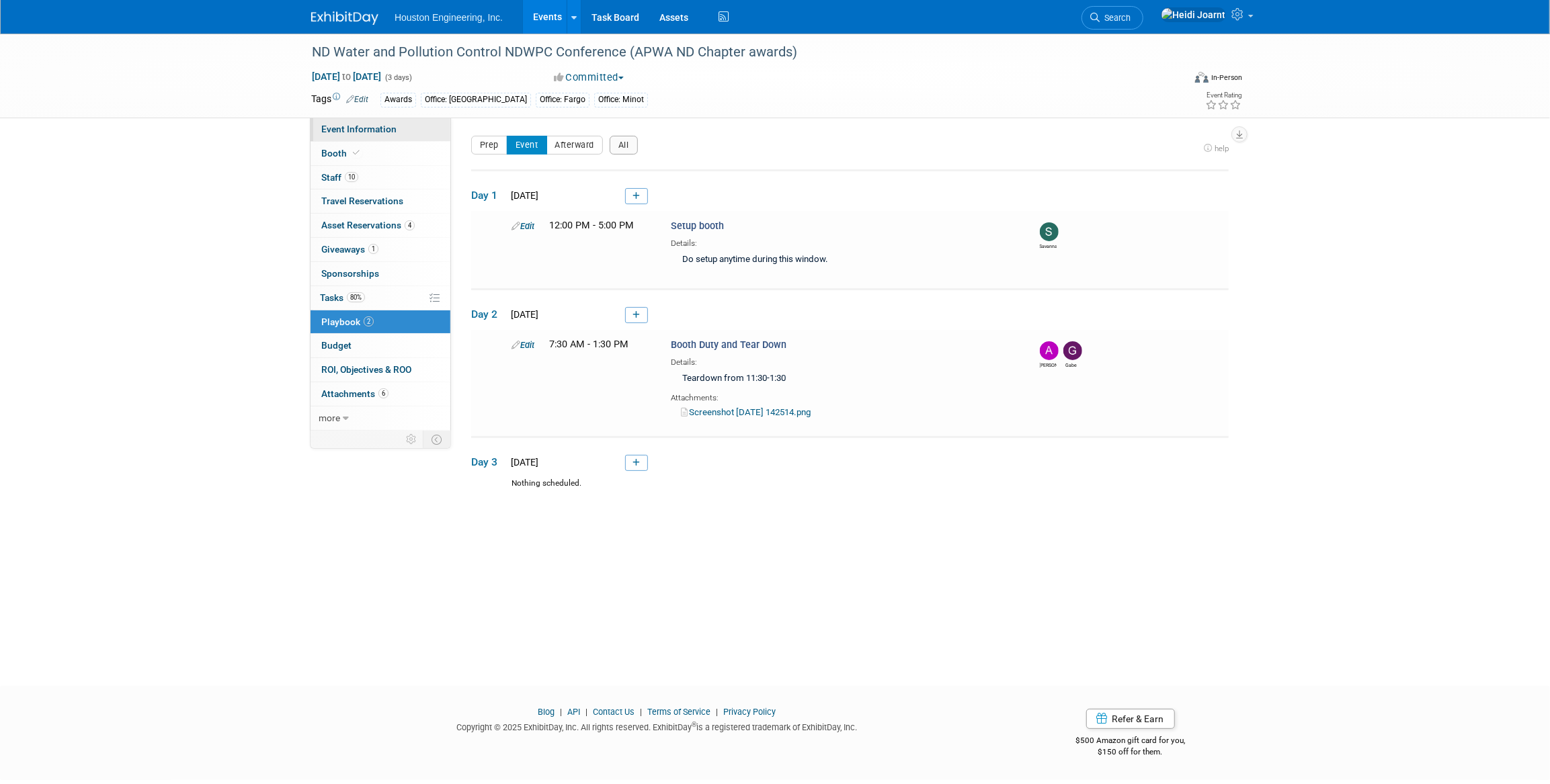
click at [390, 129] on span "Event Information" at bounding box center [359, 129] width 76 height 11
select select "3 - Reg/Prep Done"
select select "Yes"
select select "Mun. Infrastructure"
